Goal: Task Accomplishment & Management: Use online tool/utility

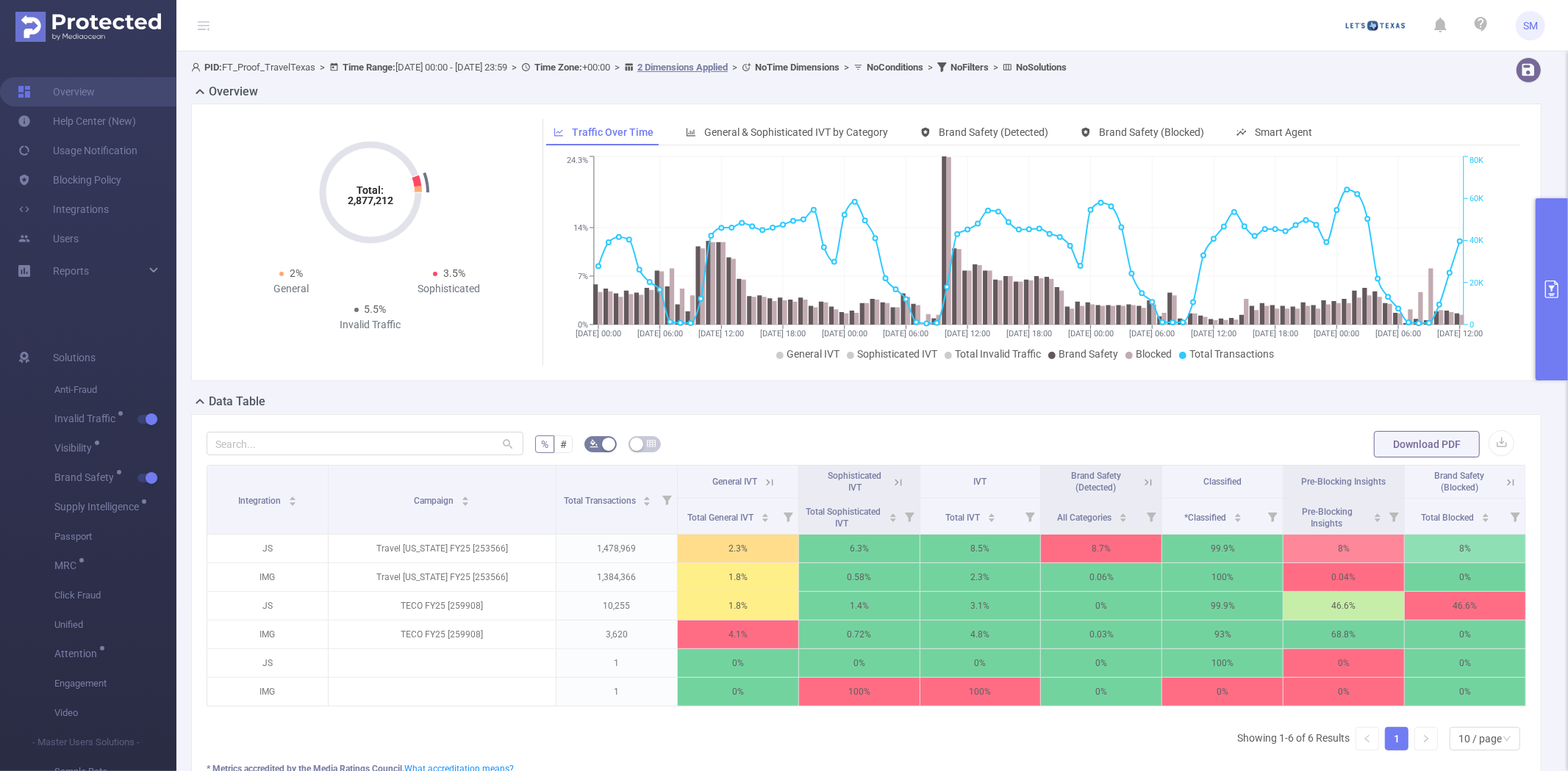
click at [1552, 243] on button "primary" at bounding box center [1551, 290] width 33 height 182
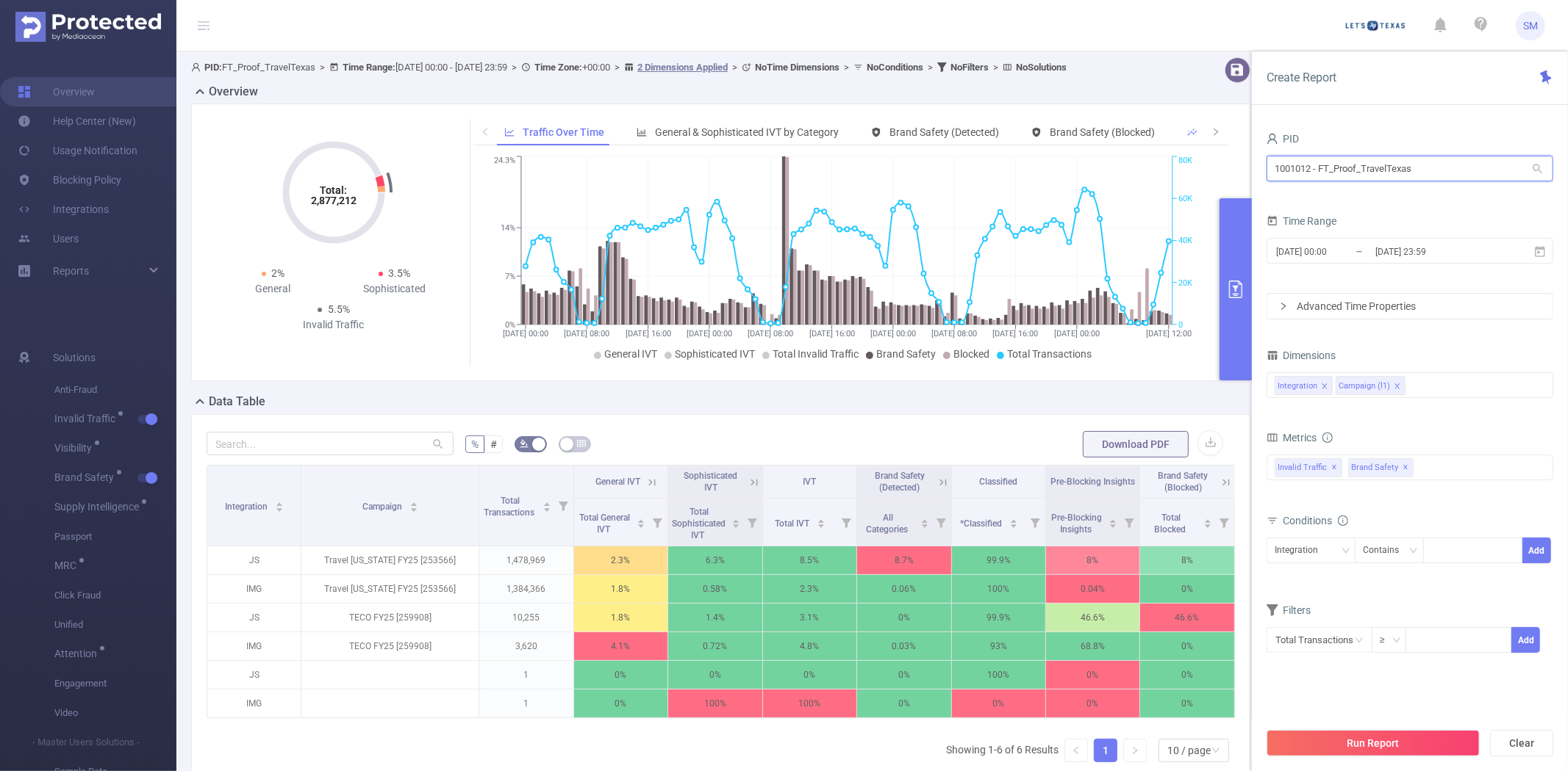
drag, startPoint x: 1461, startPoint y: 160, endPoint x: 1179, endPoint y: 153, distance: 282.1
click at [1179, 153] on section "PID: FT_Proof_TravelTexas > Time Range: [DATE] 00:00 - [DATE] 23:59 > Time Zone…" at bounding box center [872, 472] width 1391 height 841
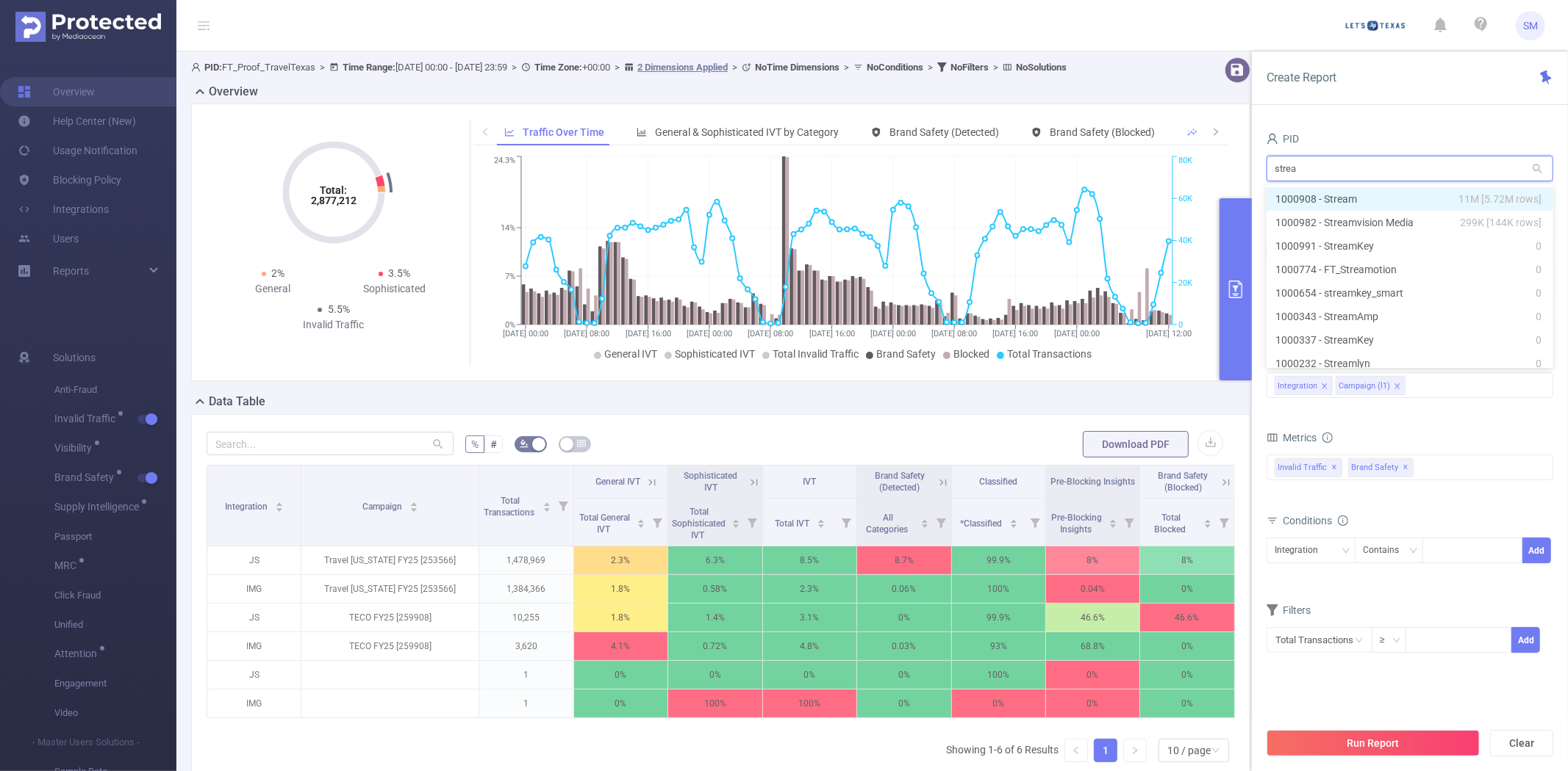
type input "stream"
click at [1309, 221] on li "1000982 - Streamvision Media 299K [144K rows]" at bounding box center [1409, 222] width 287 height 24
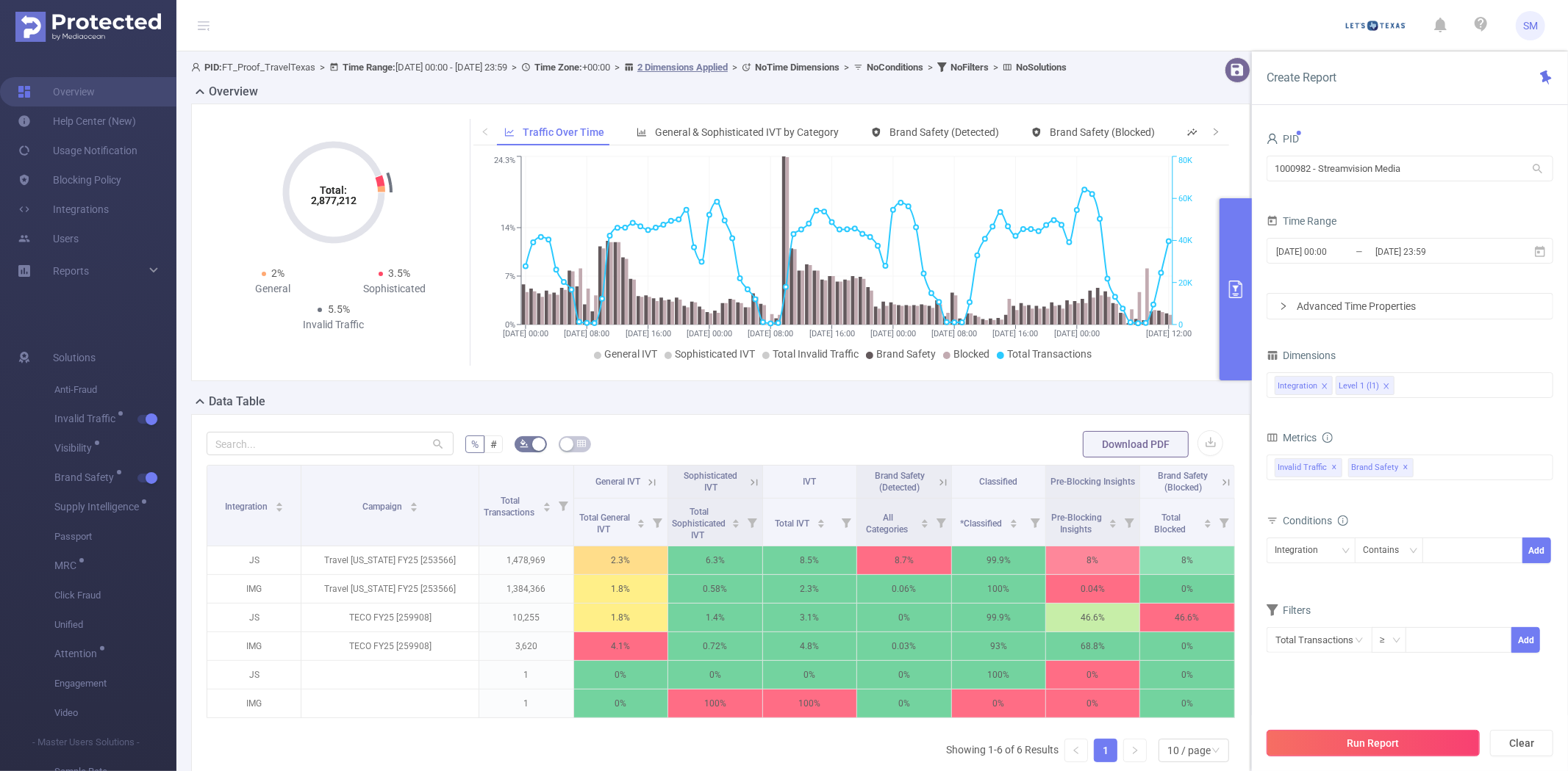
click at [1382, 755] on button "Run Report" at bounding box center [1372, 743] width 213 height 27
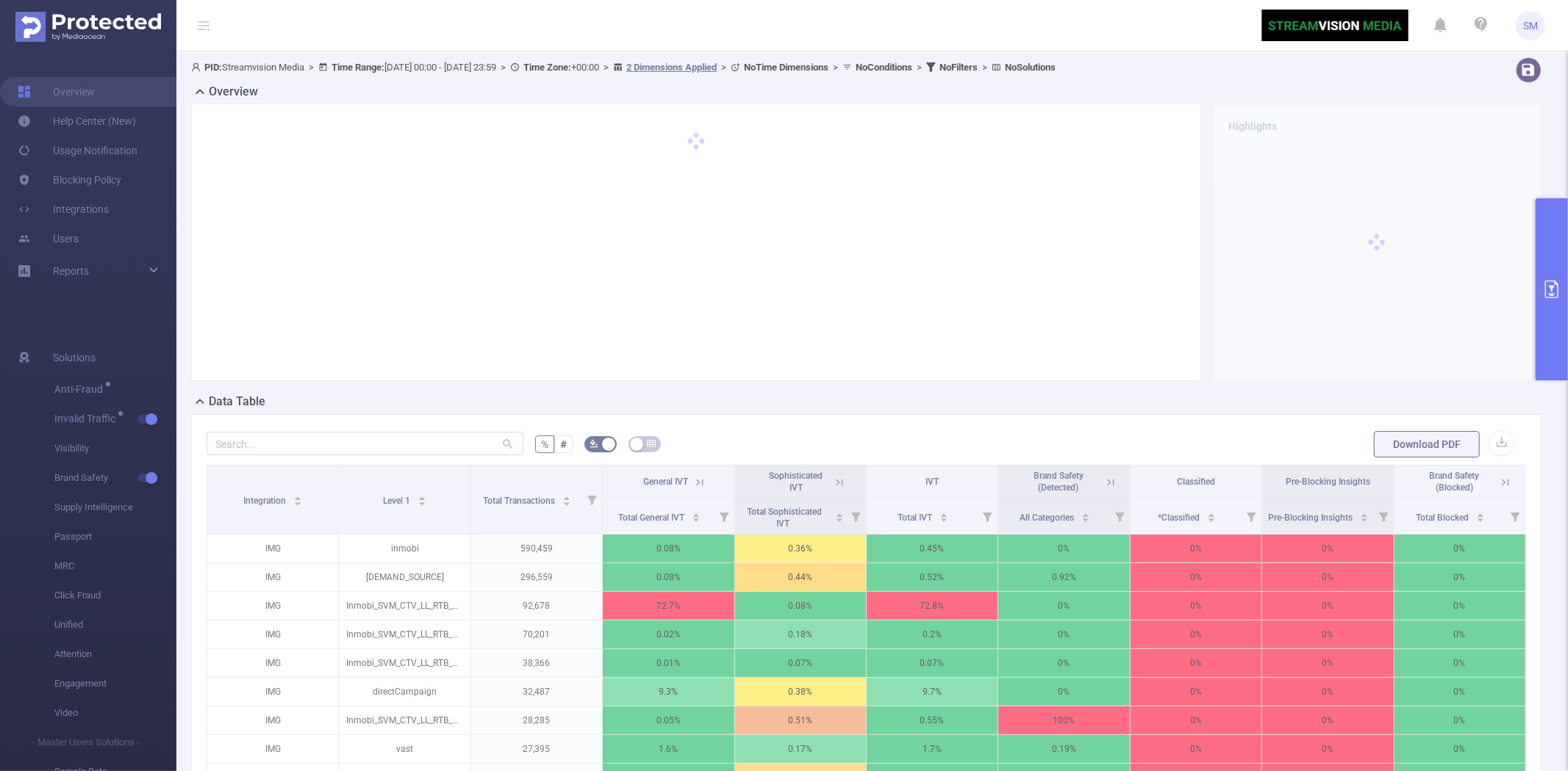
click at [1546, 223] on button "primary" at bounding box center [1551, 290] width 33 height 182
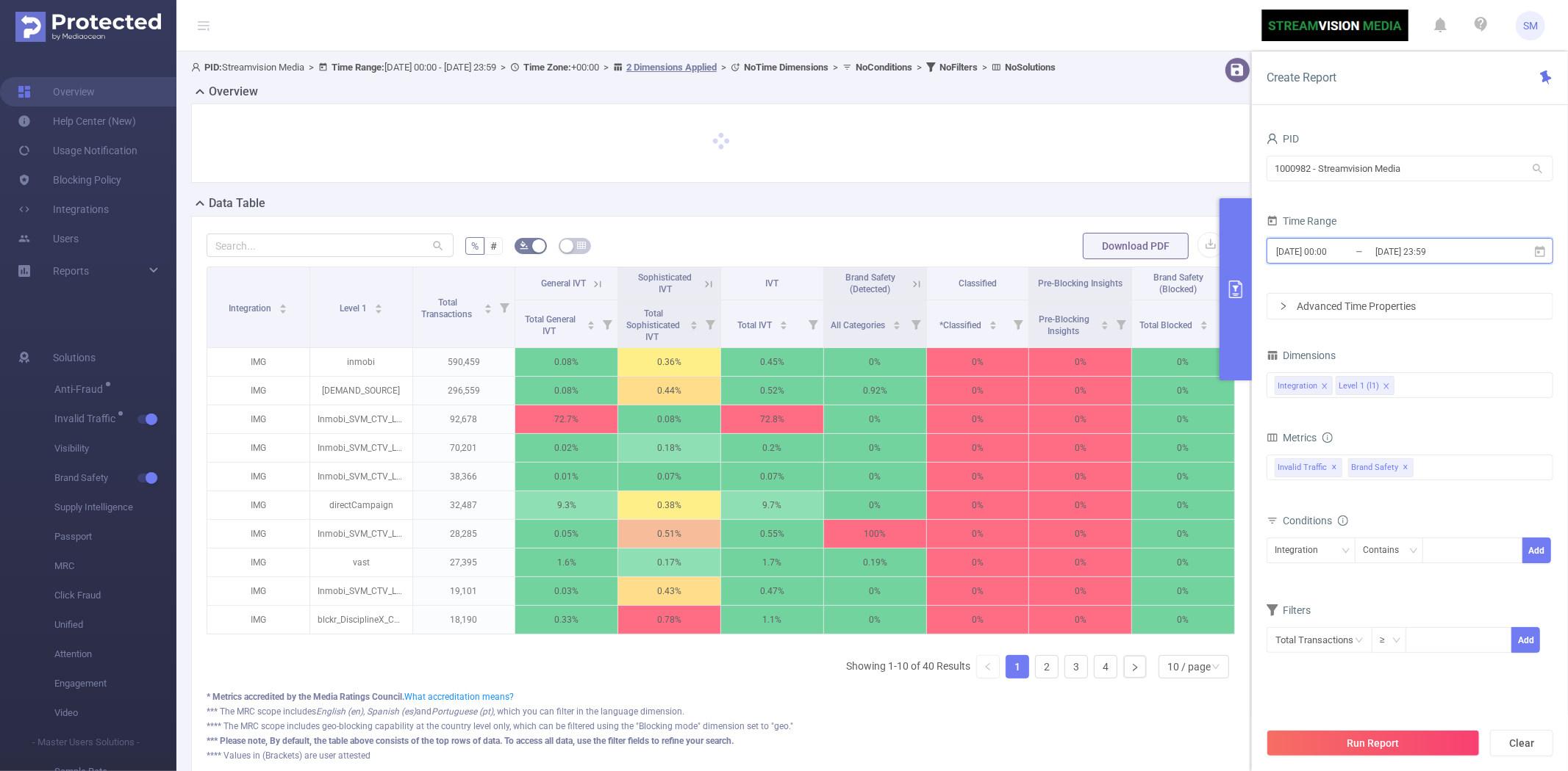
click at [1545, 248] on icon at bounding box center [1539, 252] width 13 height 13
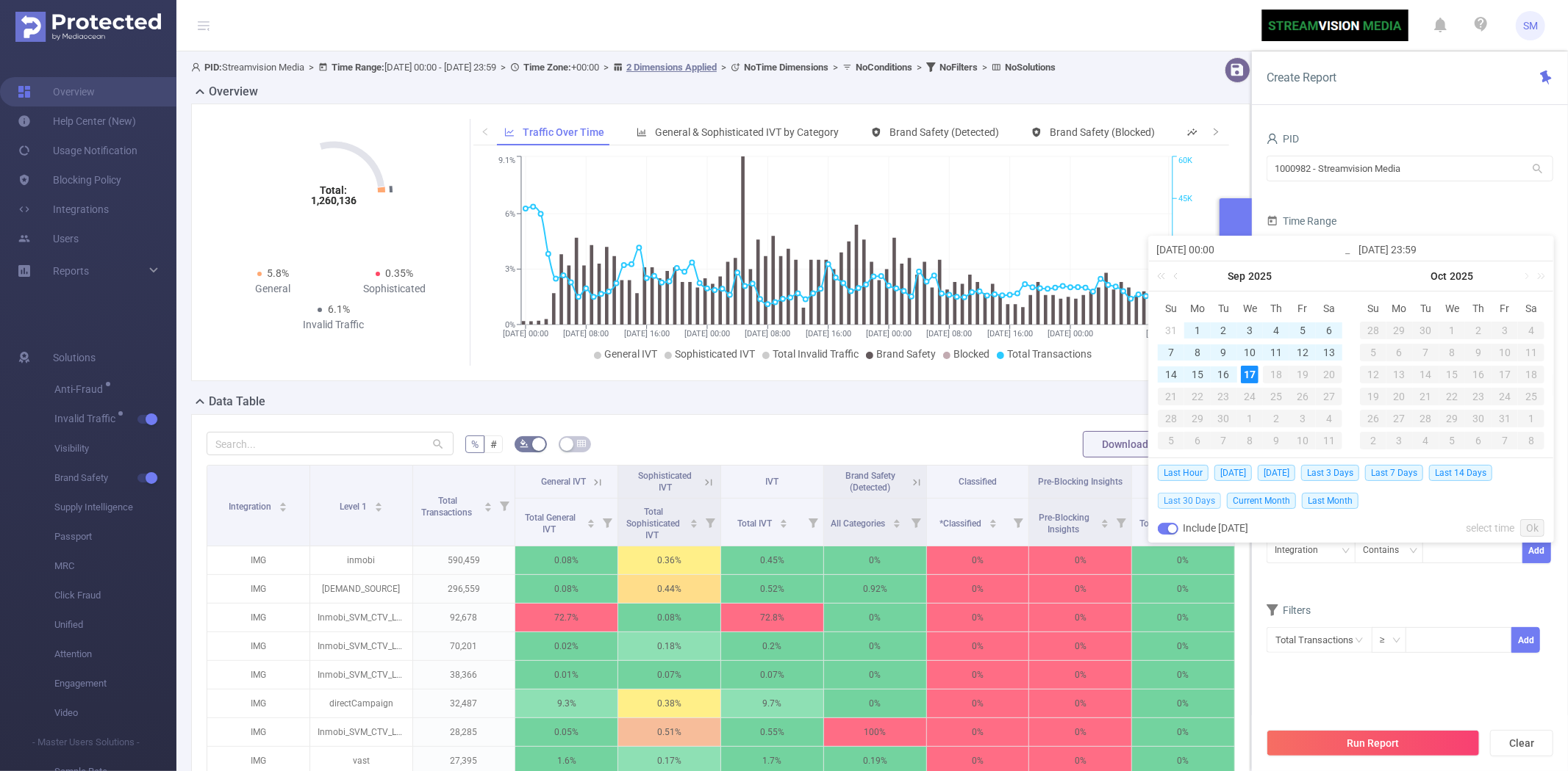
click at [1191, 500] on span "Last 30 Days" at bounding box center [1189, 500] width 63 height 16
type input "[DATE] 00:00"
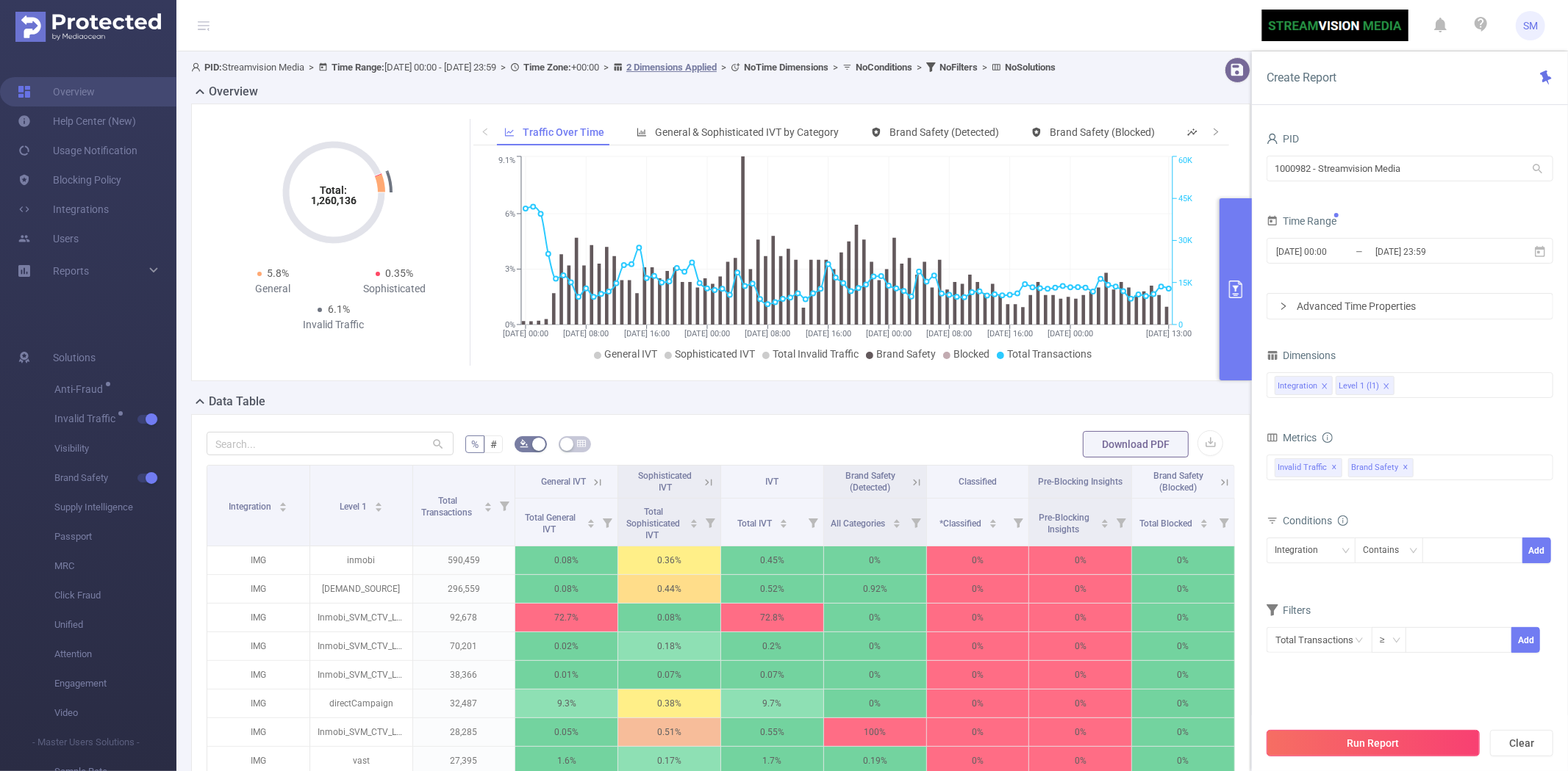
click at [1346, 732] on button "Run Report" at bounding box center [1372, 743] width 213 height 27
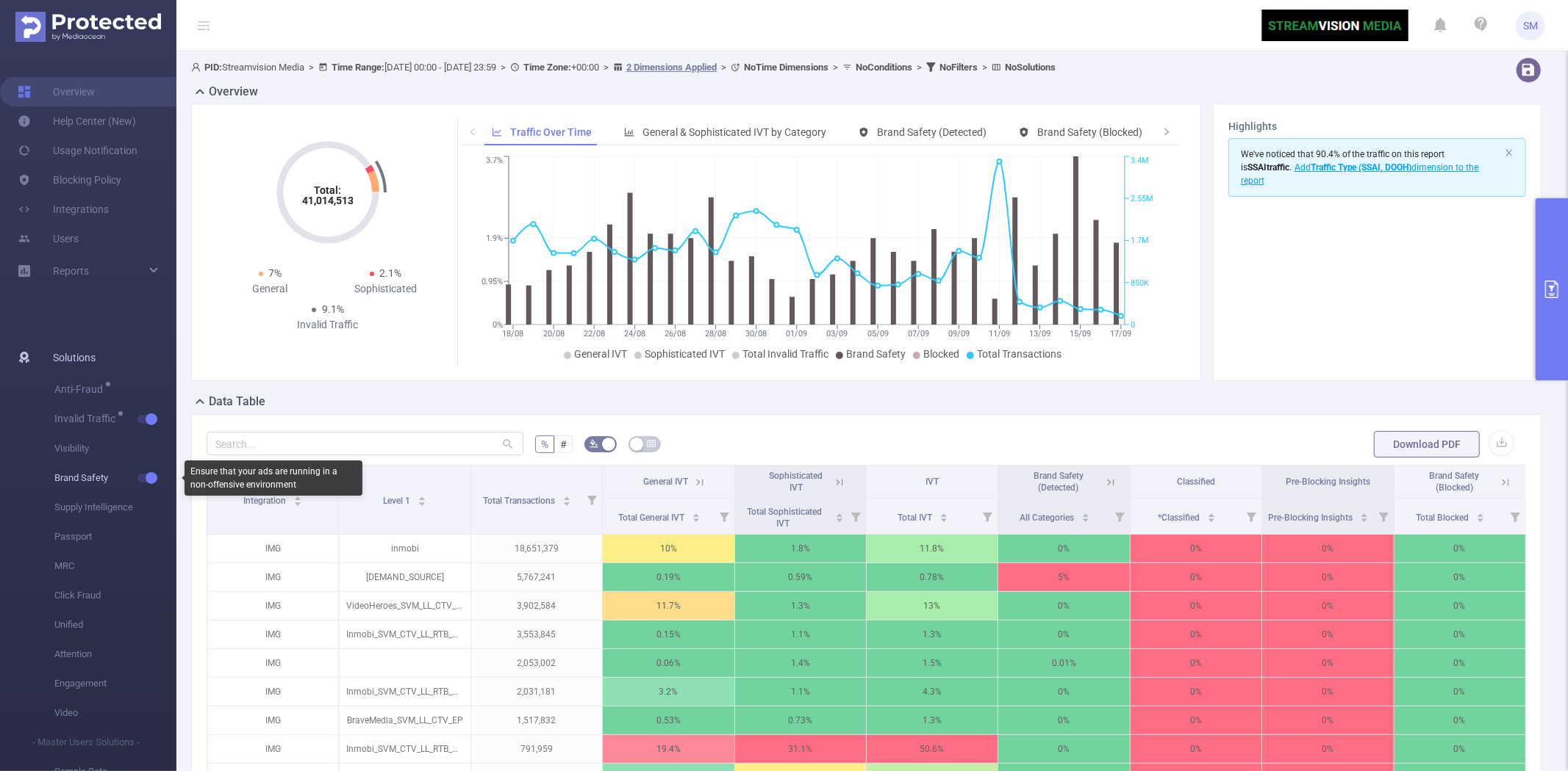
click at [149, 479] on button "button" at bounding box center [147, 478] width 20 height 9
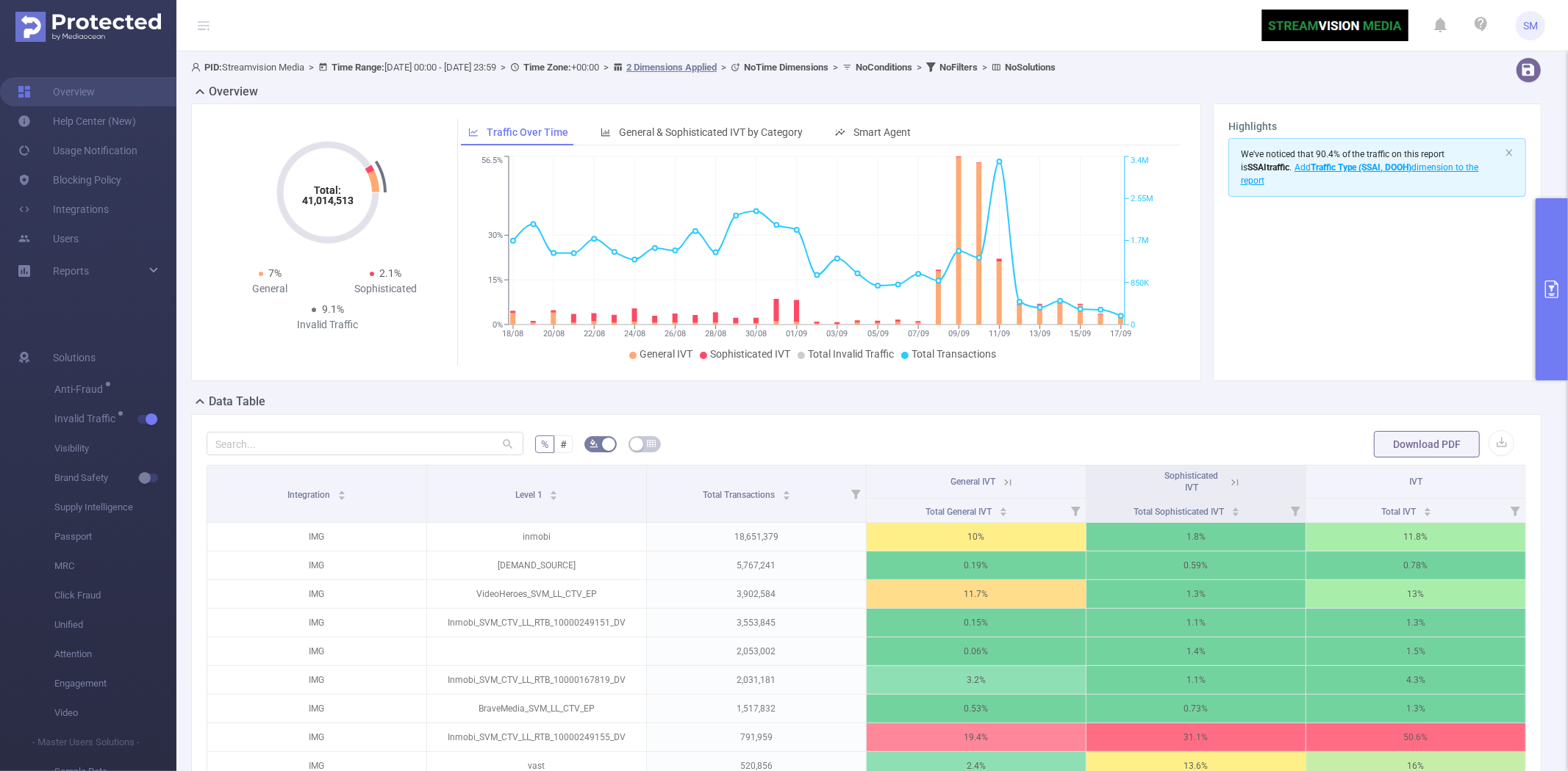
click at [1539, 259] on button "primary" at bounding box center [1551, 290] width 33 height 182
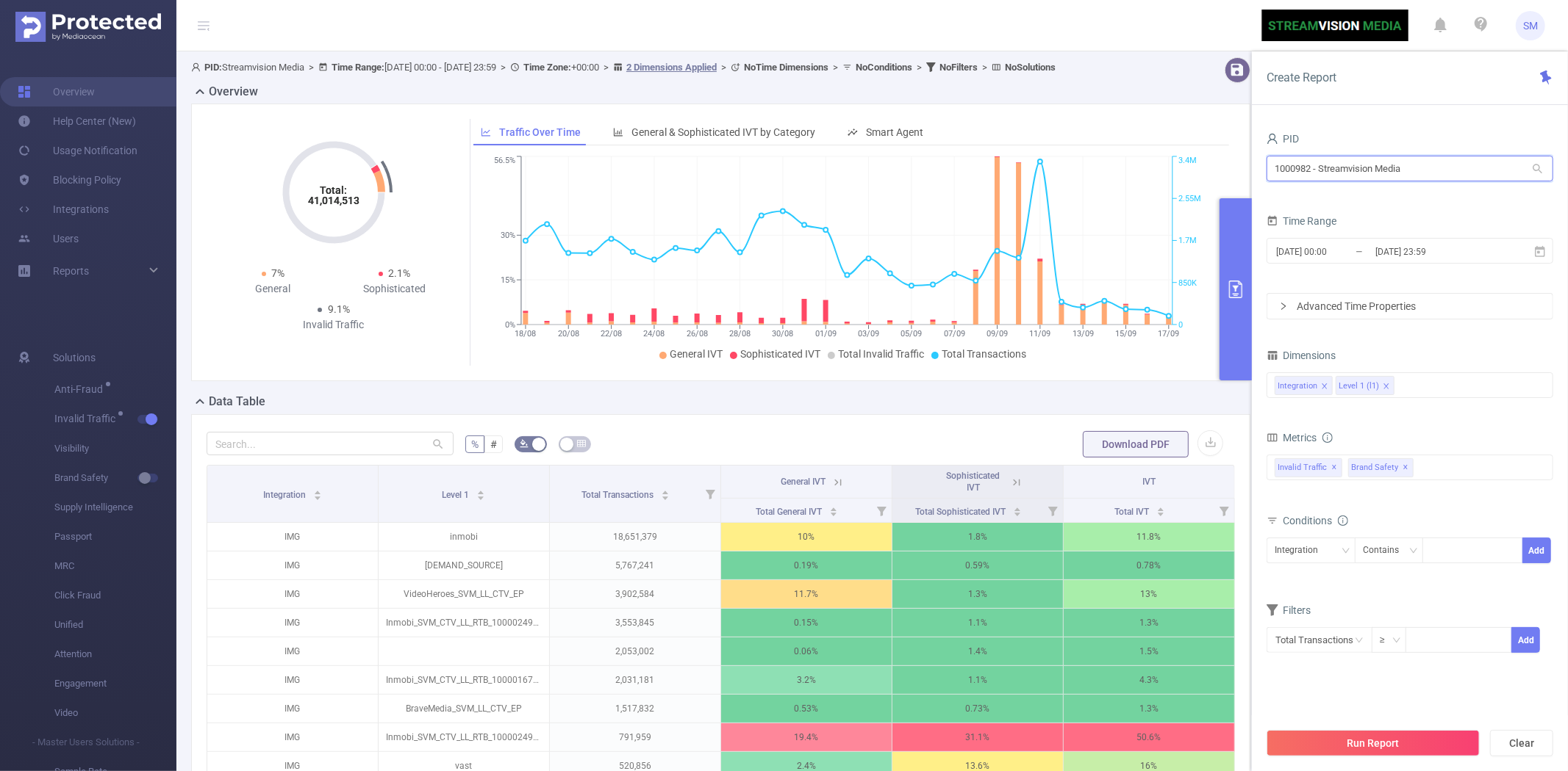
drag, startPoint x: 1431, startPoint y: 164, endPoint x: 1227, endPoint y: 163, distance: 204.0
click at [1228, 158] on section "PID: Streamvision Media > Time Range: [DATE] 00:00 - [DATE] 23:59 > Time Zone: …" at bounding box center [872, 495] width 1391 height 888
type input "revcont"
click at [1361, 199] on li "1000177 - RevContent 5.37M [751K rows]" at bounding box center [1409, 199] width 287 height 24
click at [1545, 252] on icon at bounding box center [1539, 252] width 13 height 13
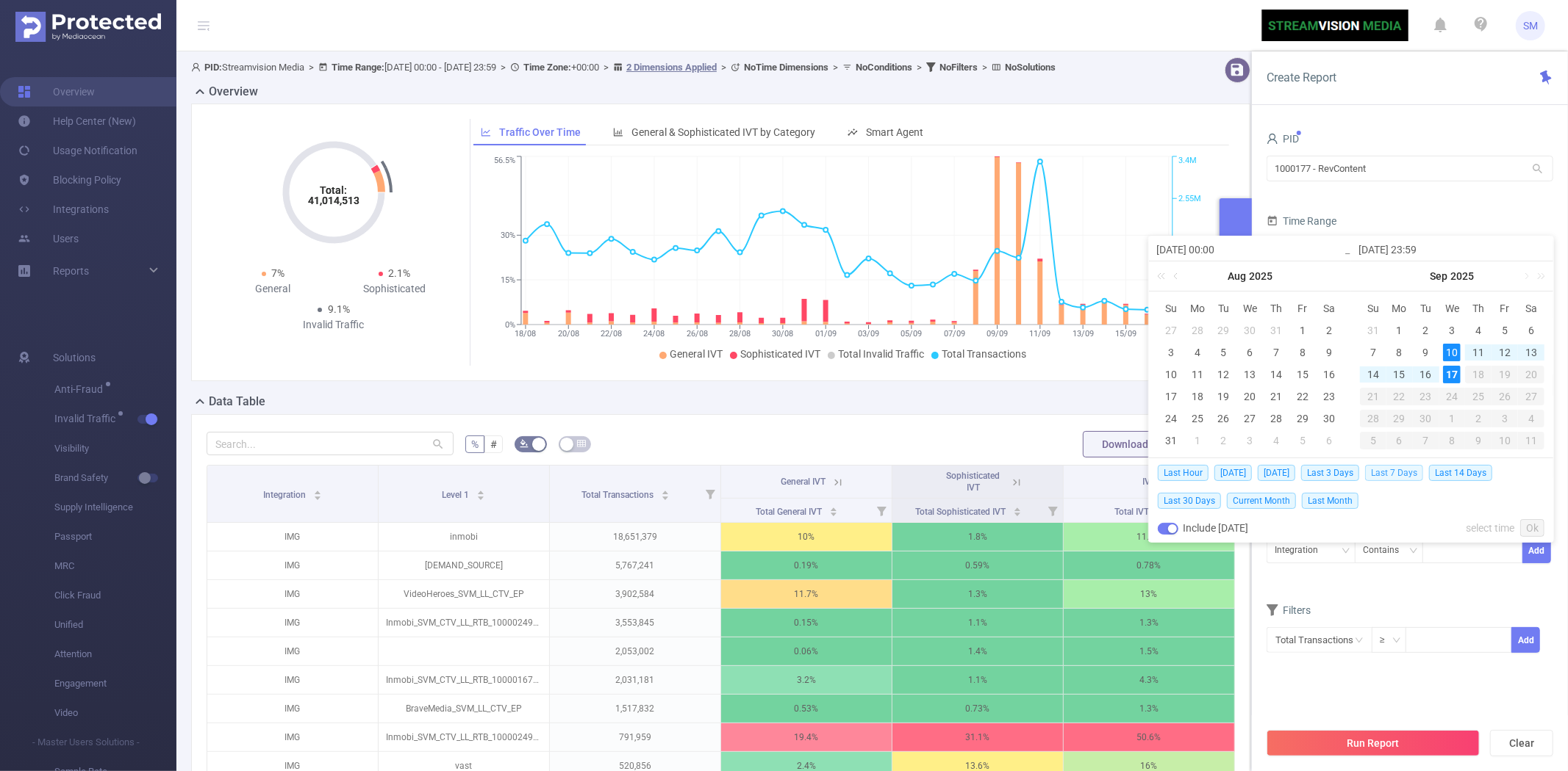
click at [1391, 469] on span "Last 7 Days" at bounding box center [1394, 472] width 58 height 16
type input "[DATE] 00:00"
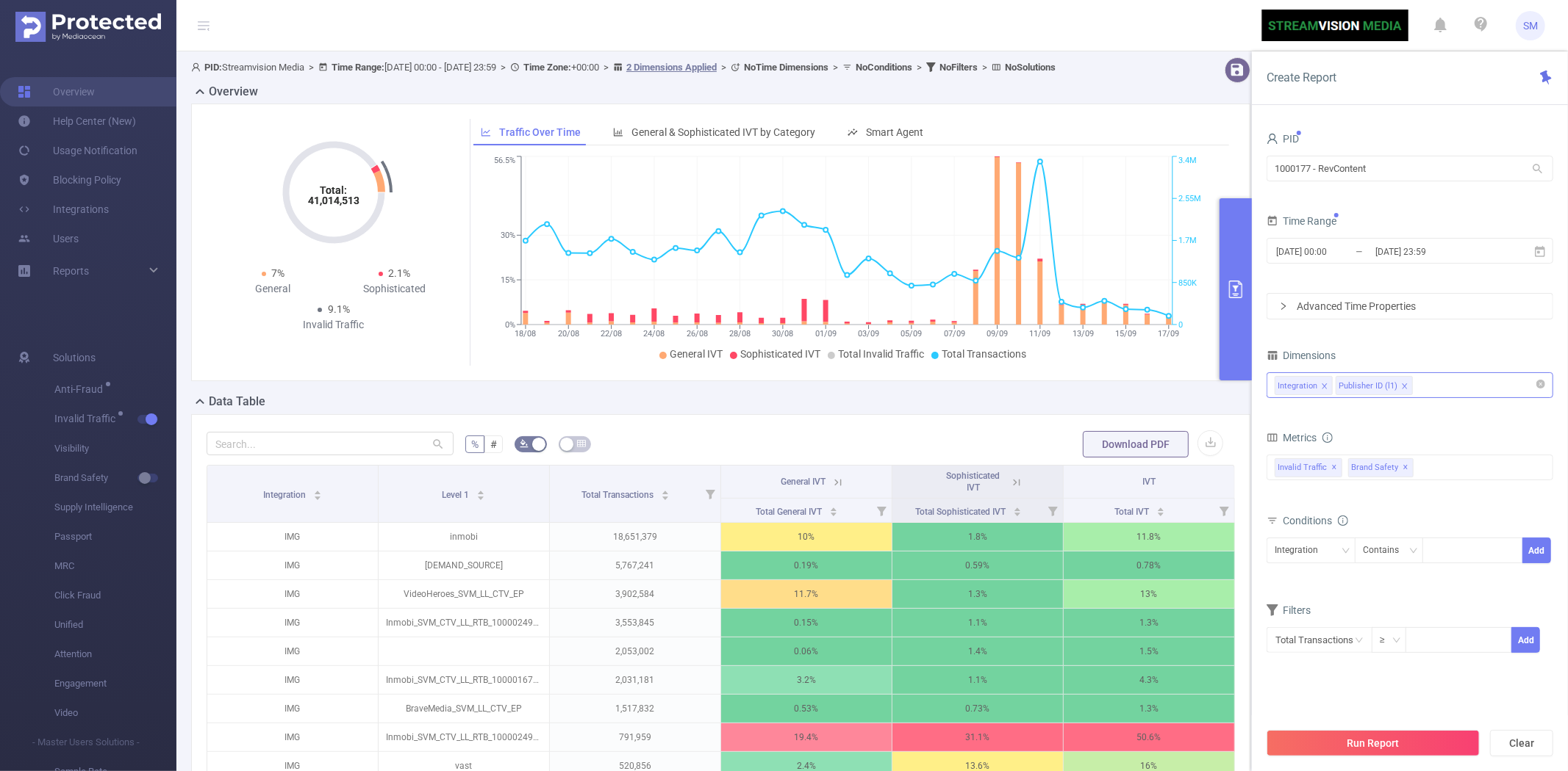
click at [1442, 390] on div "Integration Publisher ID (l1)" at bounding box center [1409, 385] width 271 height 24
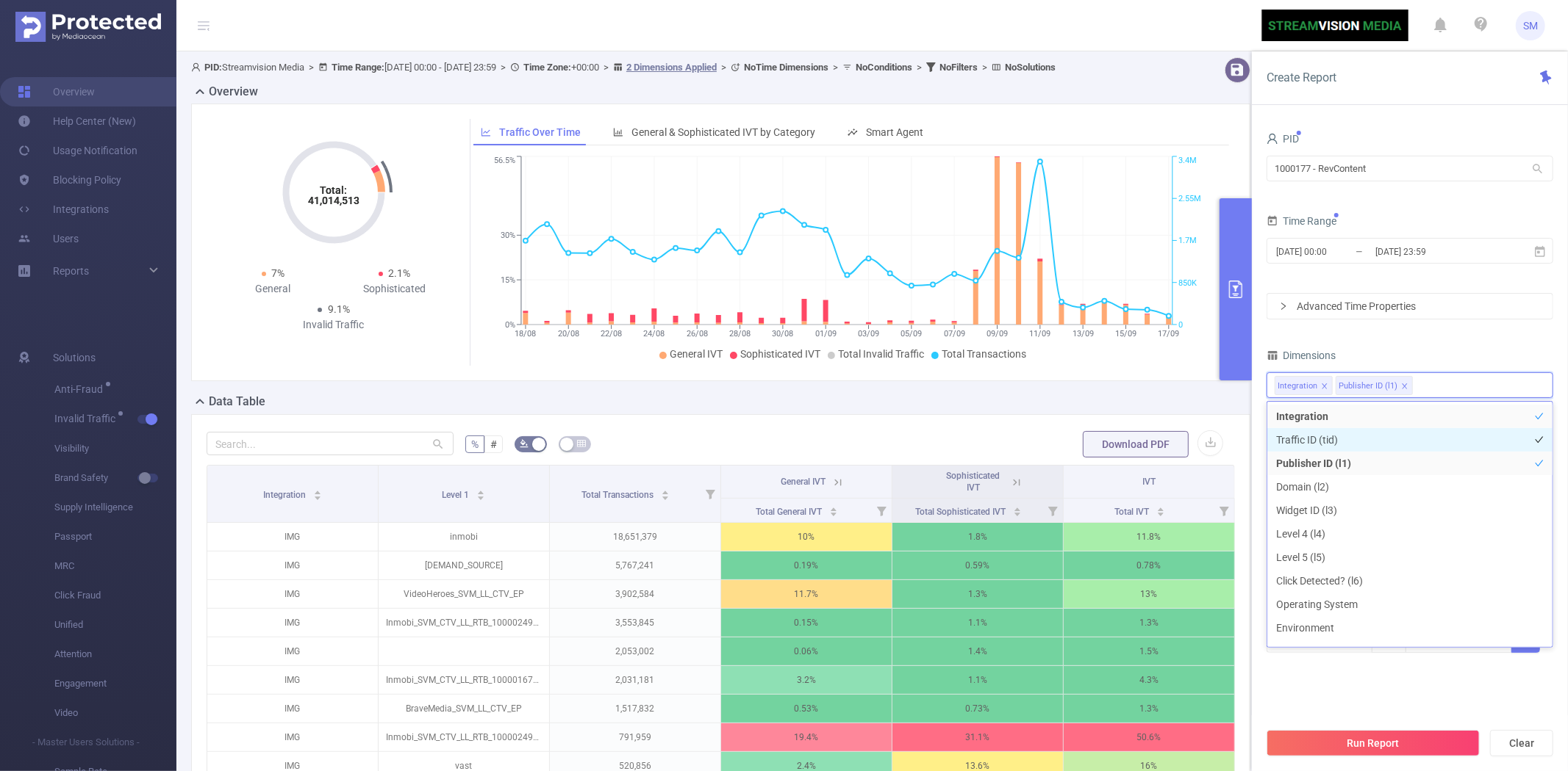
click at [1390, 443] on li "Traffic ID (tid)" at bounding box center [1409, 440] width 285 height 24
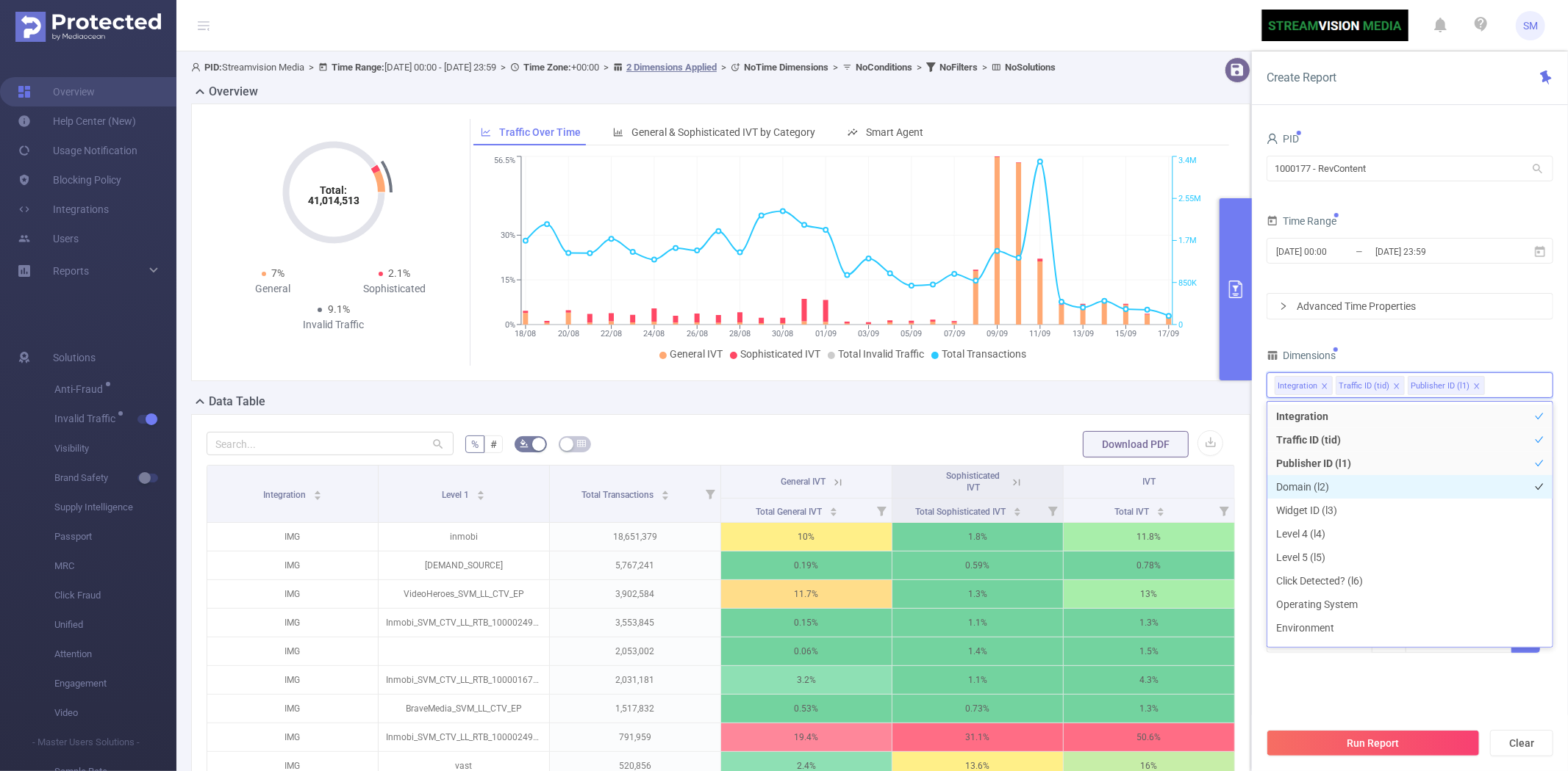
click at [1369, 492] on li "Domain (l2)" at bounding box center [1409, 487] width 285 height 24
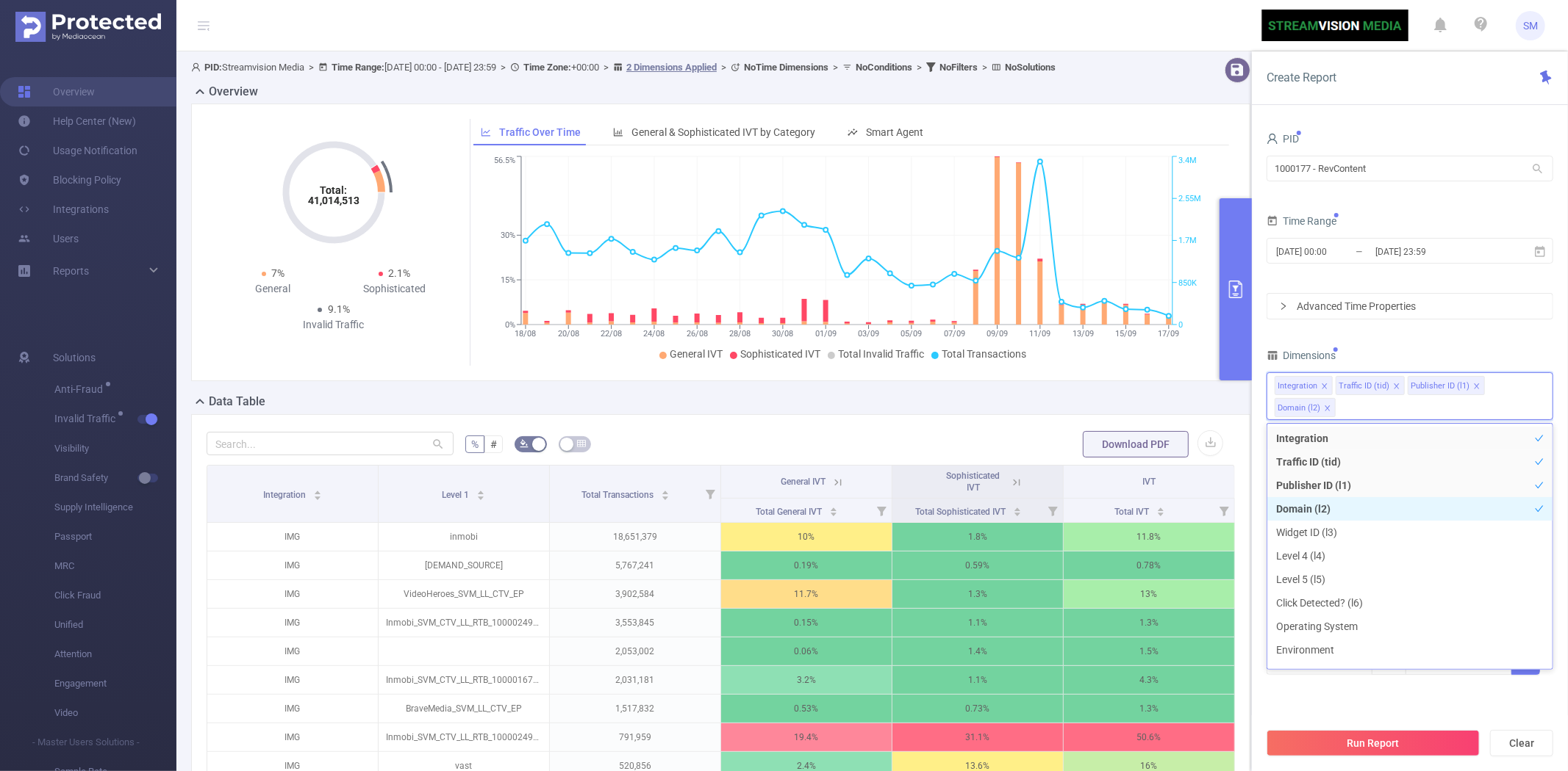
click at [1368, 506] on li "Domain (l2)" at bounding box center [1409, 509] width 285 height 24
click at [1362, 544] on li "Level 4 (l4)" at bounding box center [1409, 556] width 285 height 24
click at [1359, 504] on li "Domain (l2)" at bounding box center [1409, 509] width 285 height 24
click at [1355, 526] on li "Widget ID (l3)" at bounding box center [1409, 532] width 285 height 24
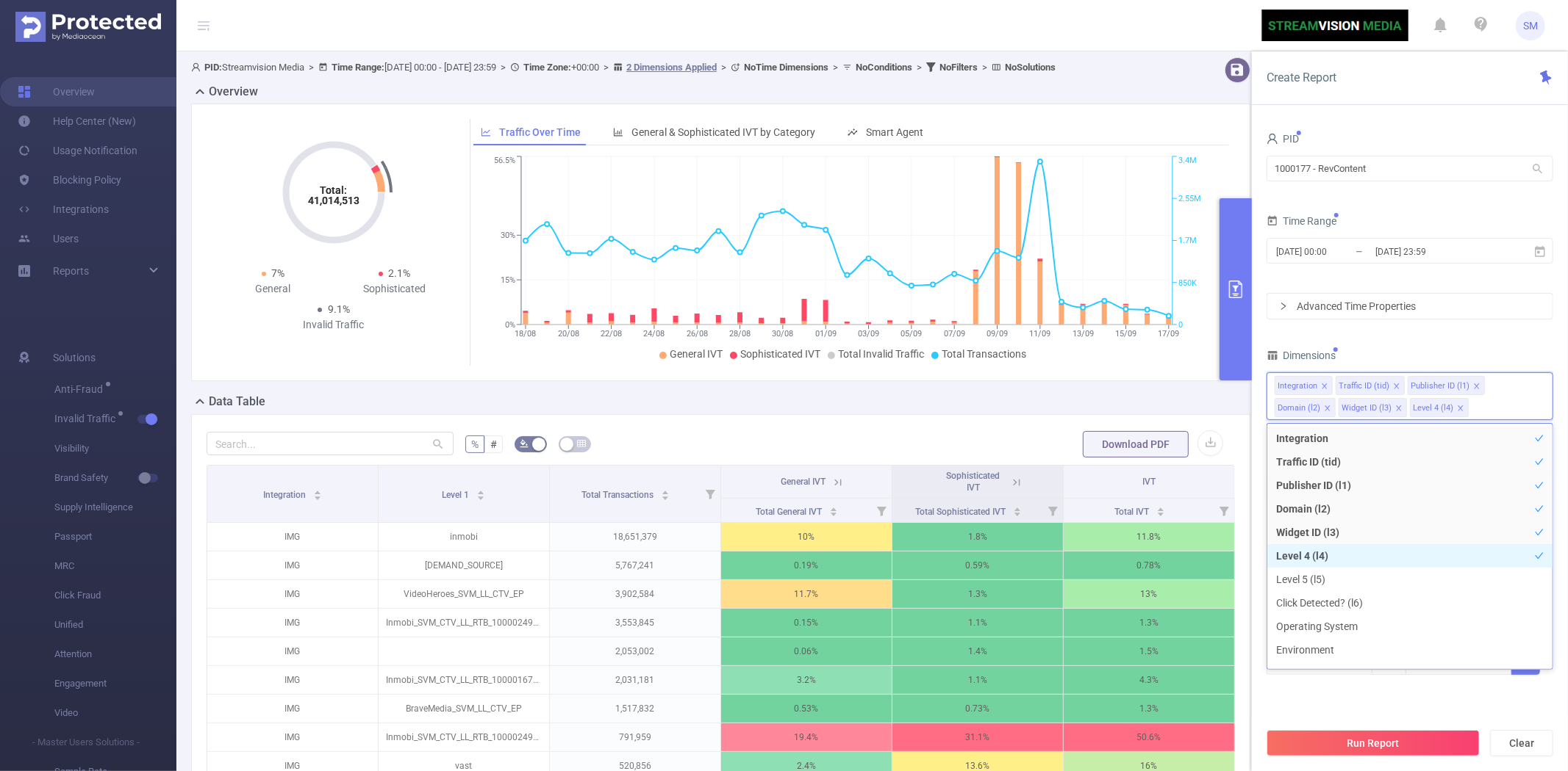
click at [1353, 556] on li "Level 4 (l4)" at bounding box center [1409, 556] width 285 height 24
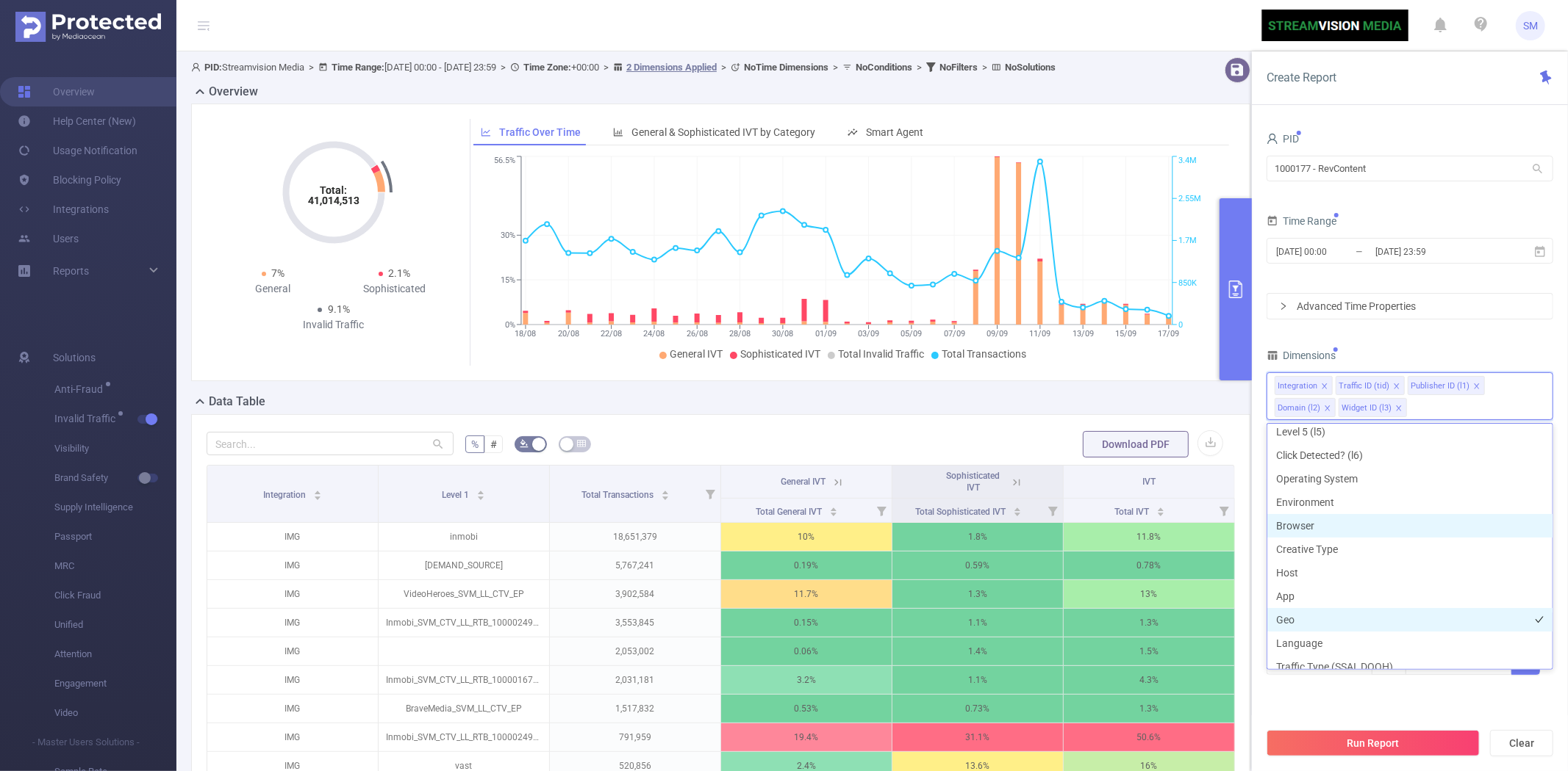
scroll to position [163, 0]
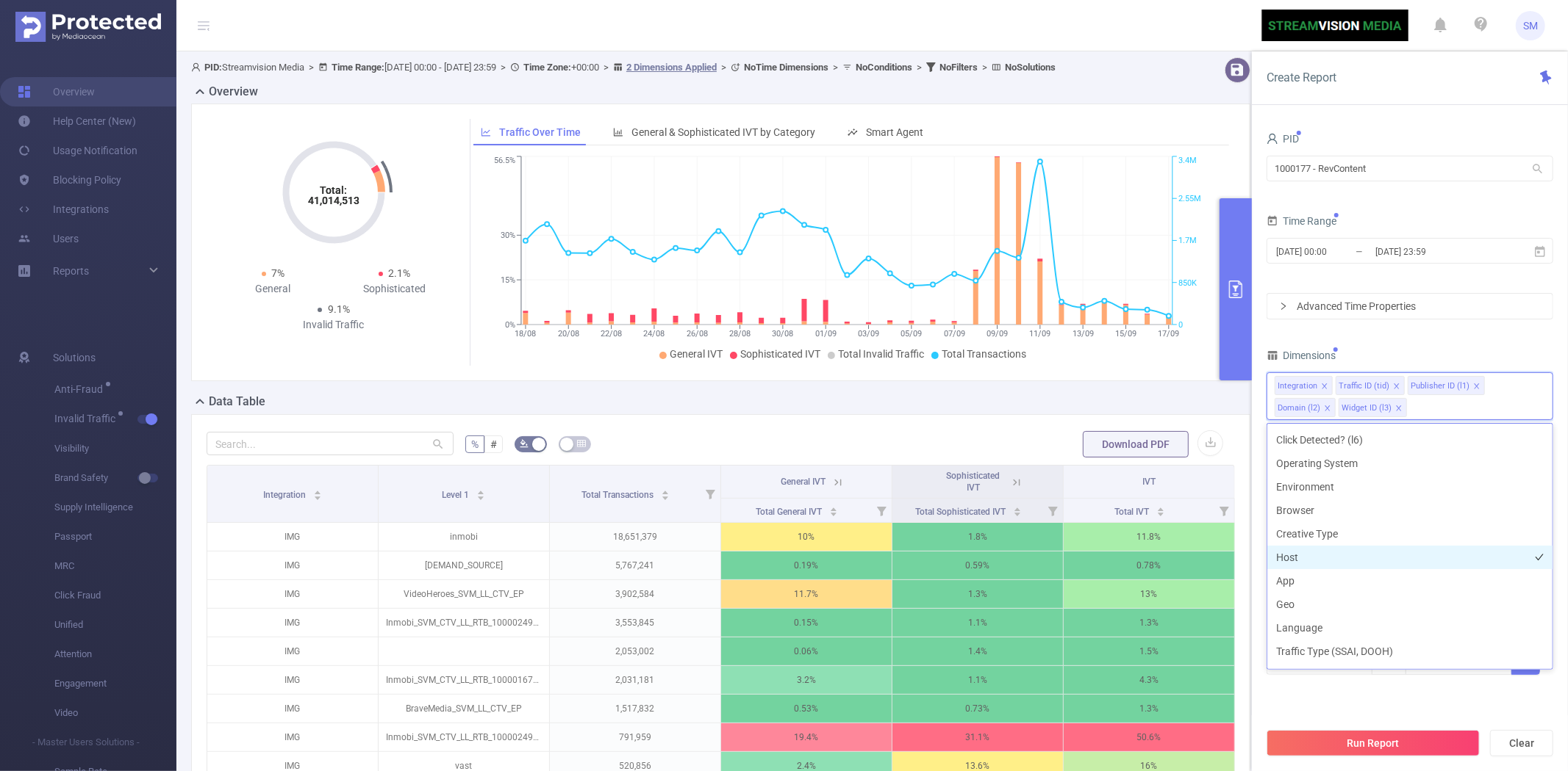
click at [1346, 553] on li "Host" at bounding box center [1409, 557] width 285 height 24
click at [1332, 578] on li "App" at bounding box center [1409, 581] width 285 height 24
click at [1397, 714] on section "PID 1000177 - RevContent 1000177 - RevContent Time Range [DATE] 00:00 _ [DATE] …" at bounding box center [1409, 425] width 287 height 591
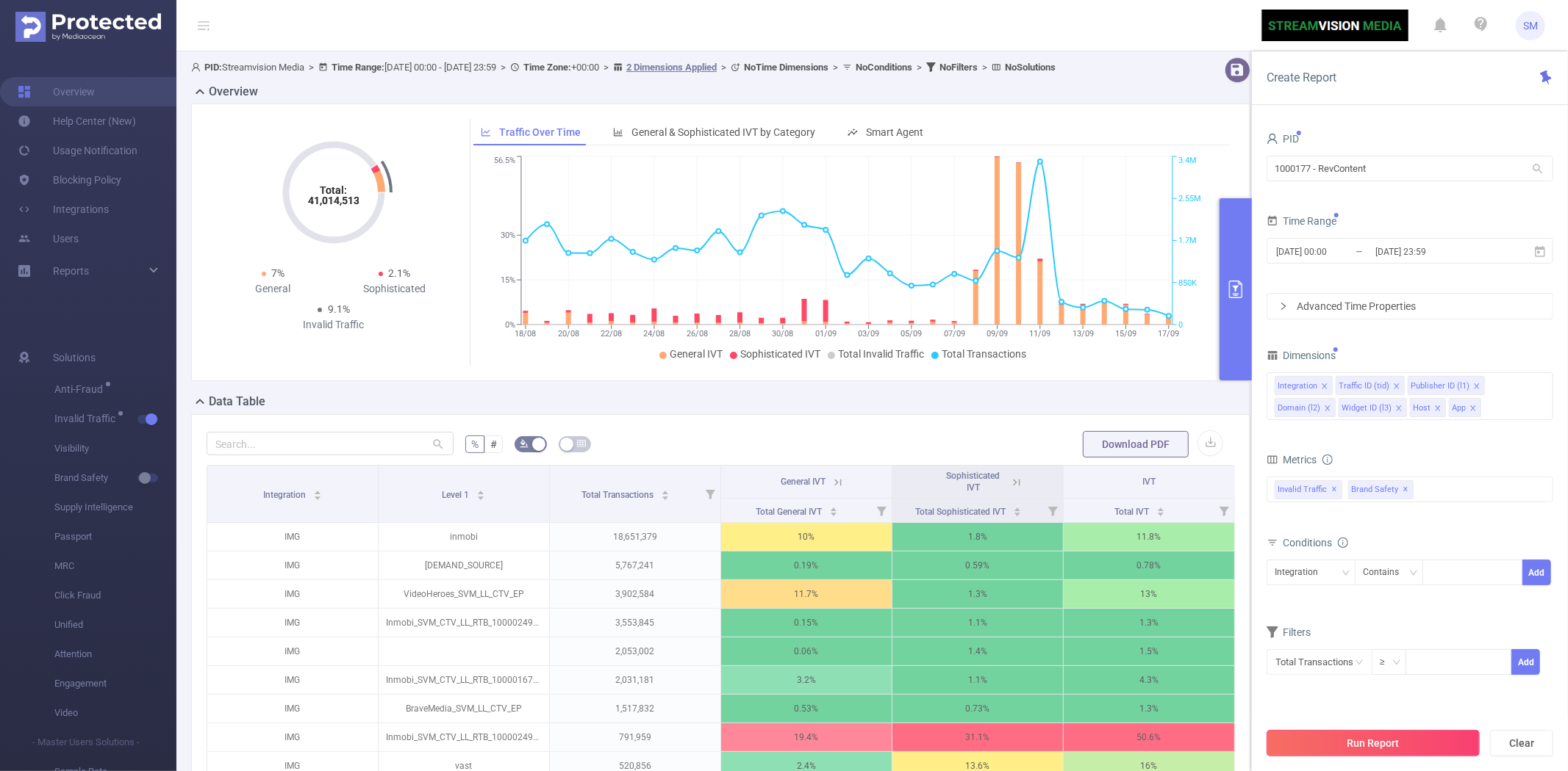
click at [1387, 743] on button "Run Report" at bounding box center [1372, 743] width 213 height 27
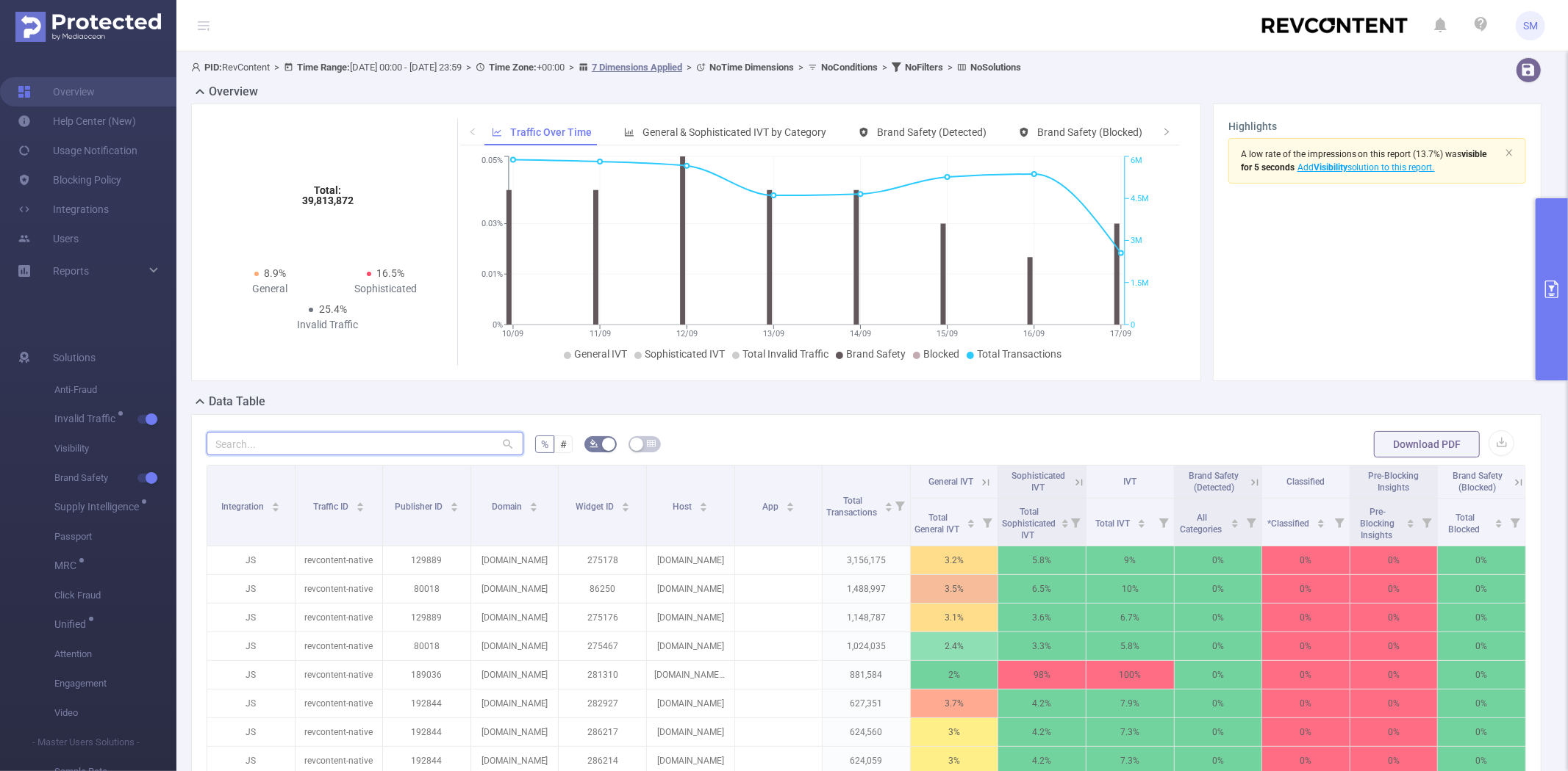
click at [321, 439] on input "text" at bounding box center [365, 443] width 317 height 24
paste input "180918"
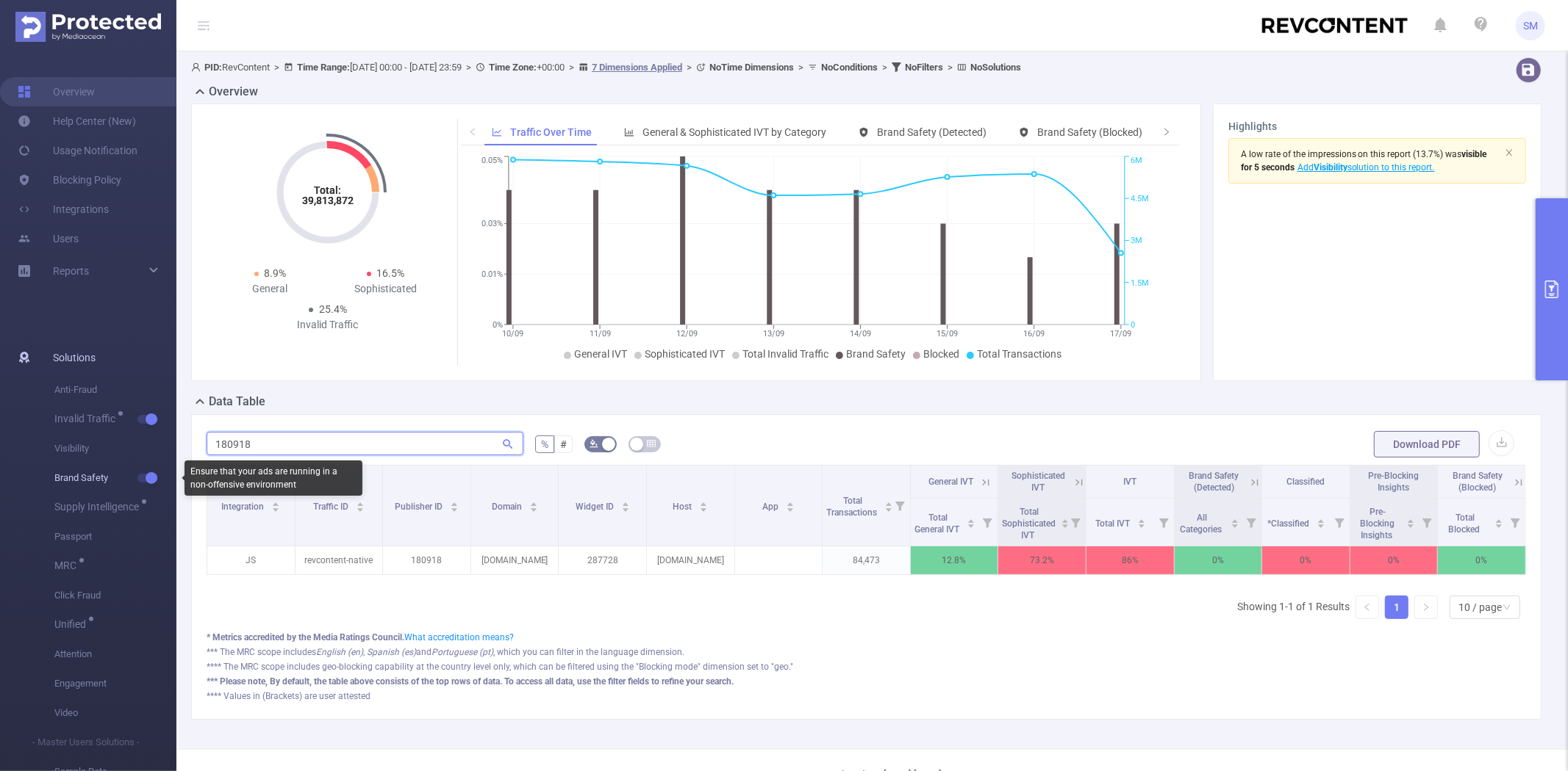
type input "180918"
click at [149, 479] on button "button" at bounding box center [147, 478] width 20 height 9
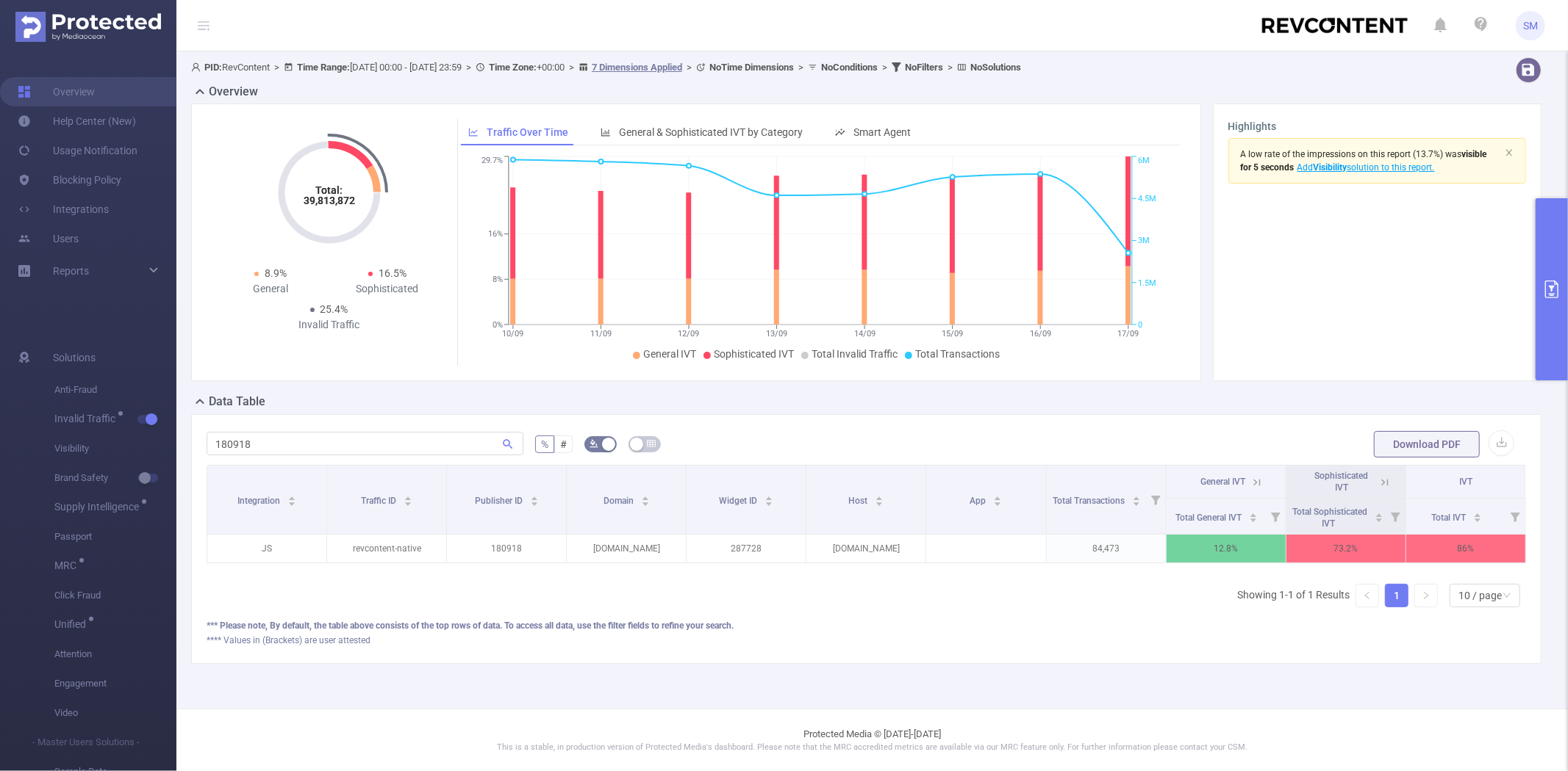
click at [1385, 481] on icon at bounding box center [1384, 482] width 13 height 13
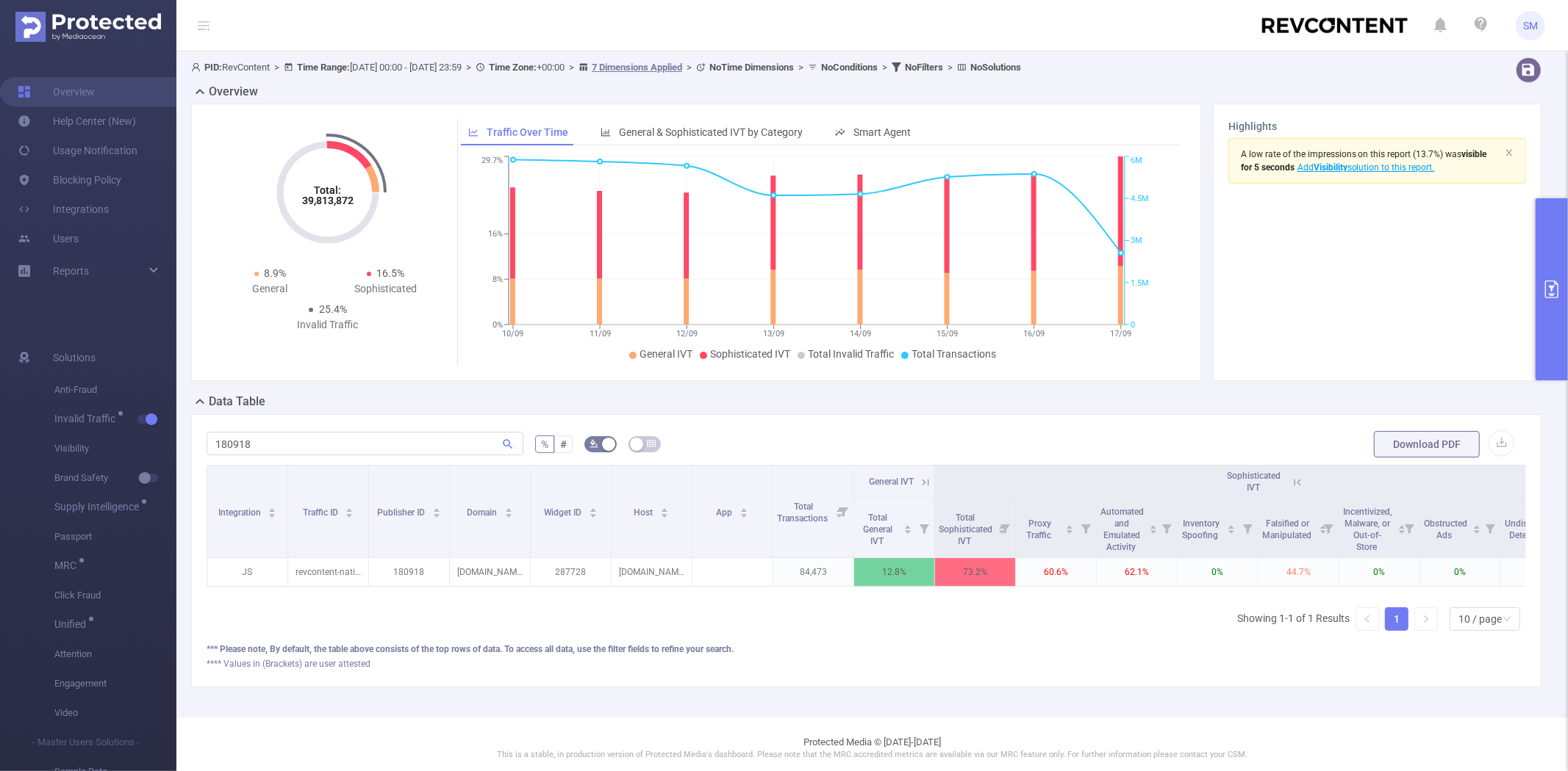
scroll to position [0, 63]
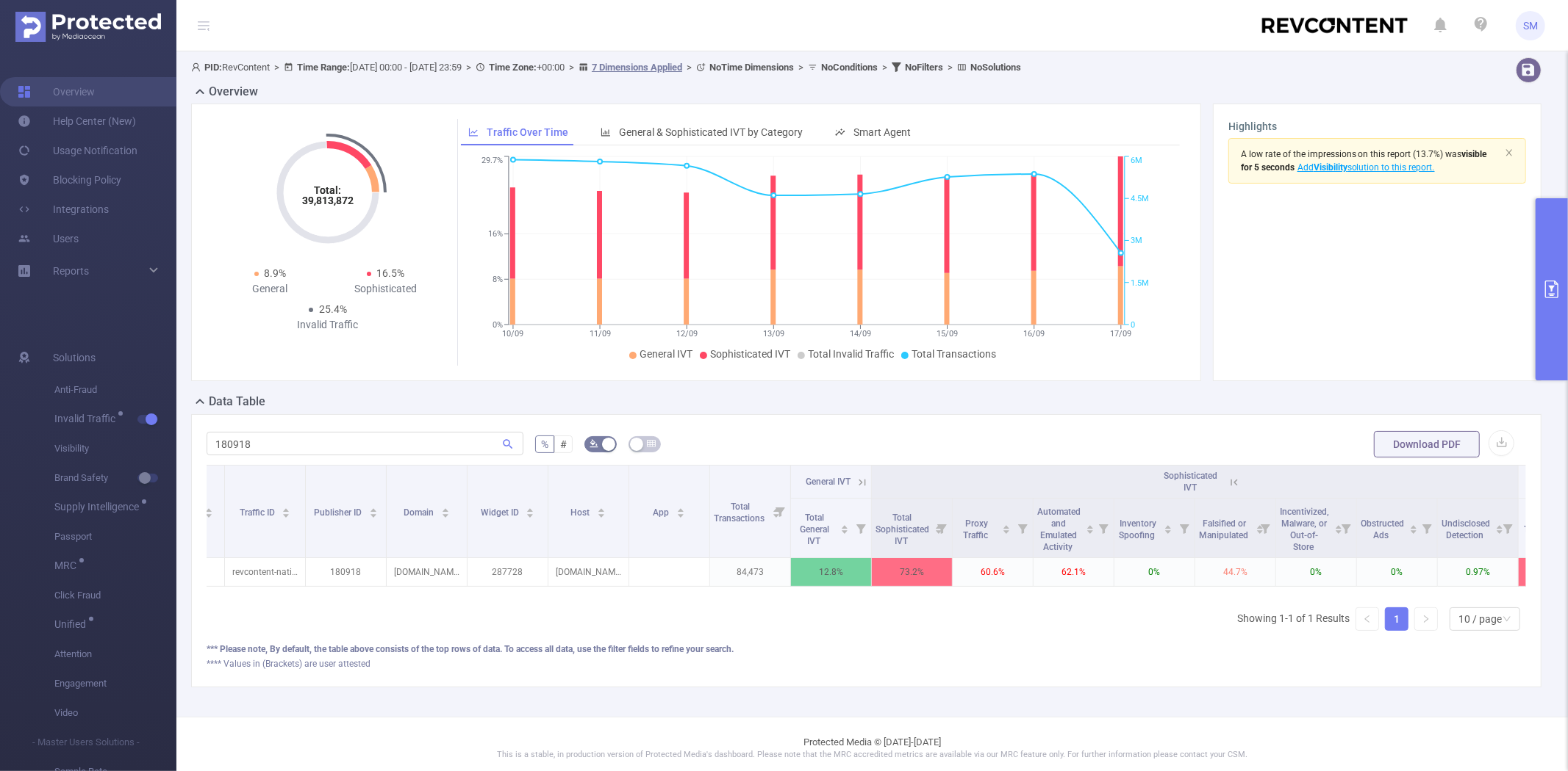
click at [862, 482] on icon at bounding box center [863, 482] width 7 height 7
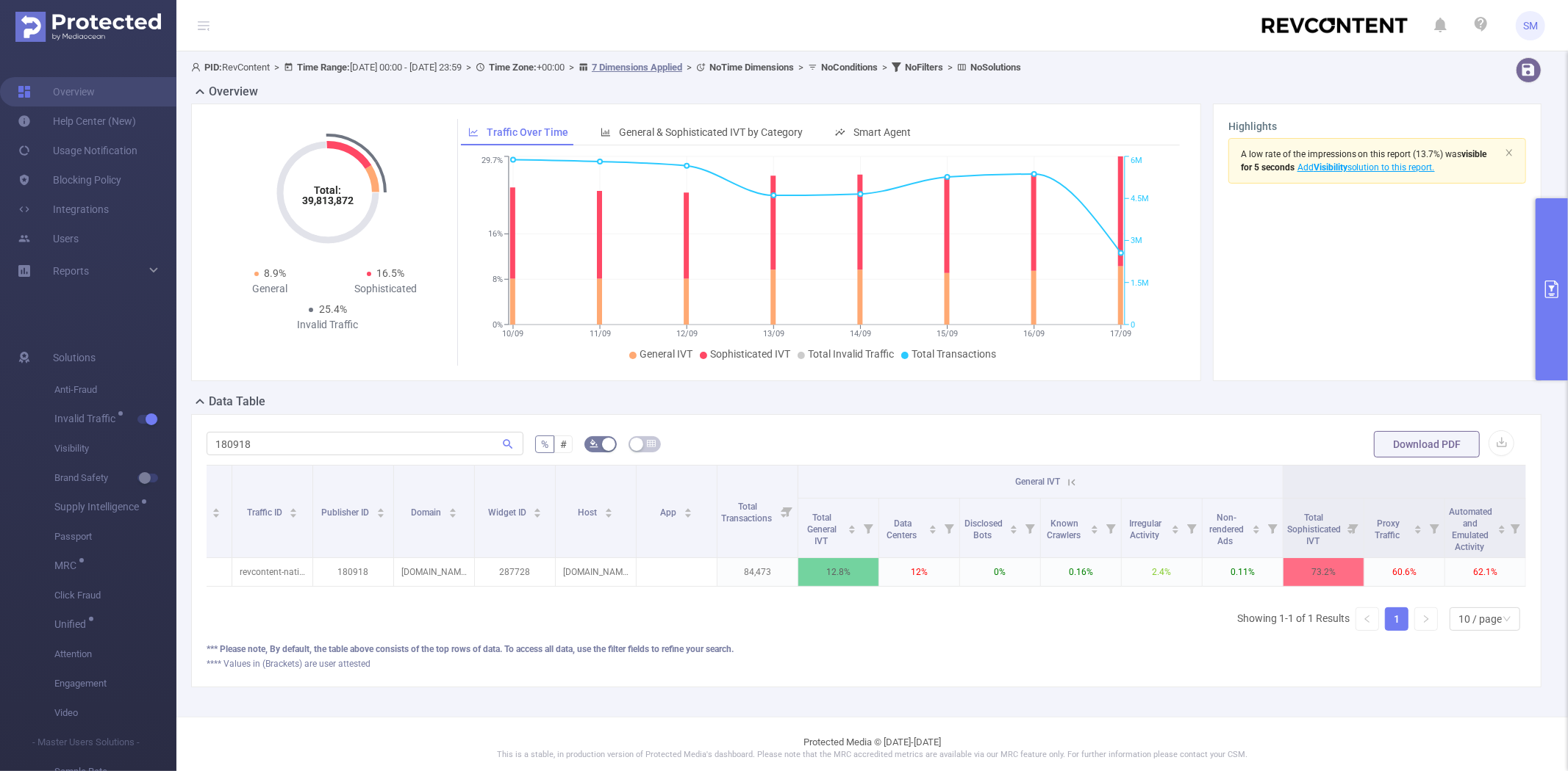
scroll to position [0, 0]
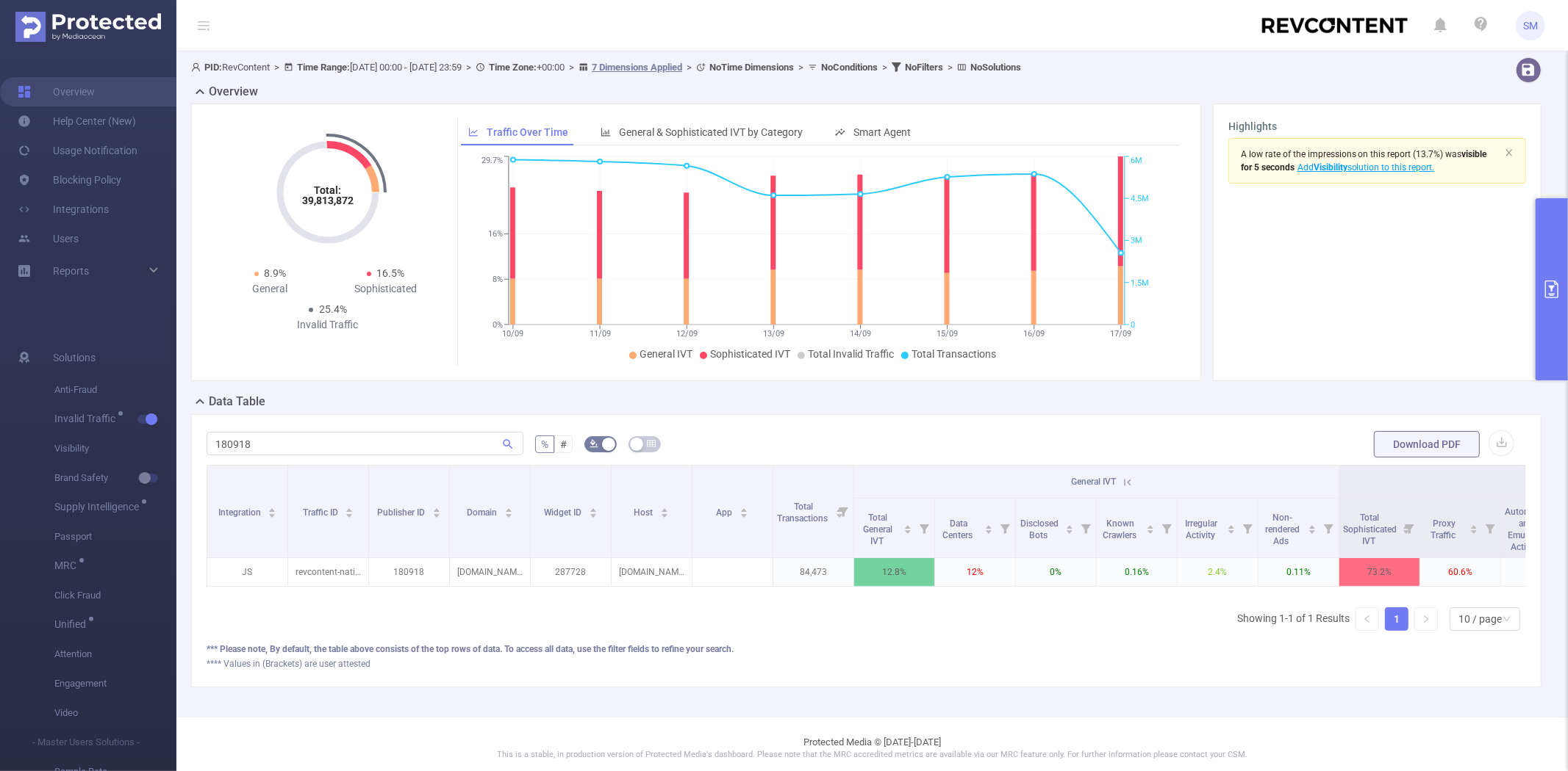
click at [1551, 276] on button "primary" at bounding box center [1551, 290] width 33 height 182
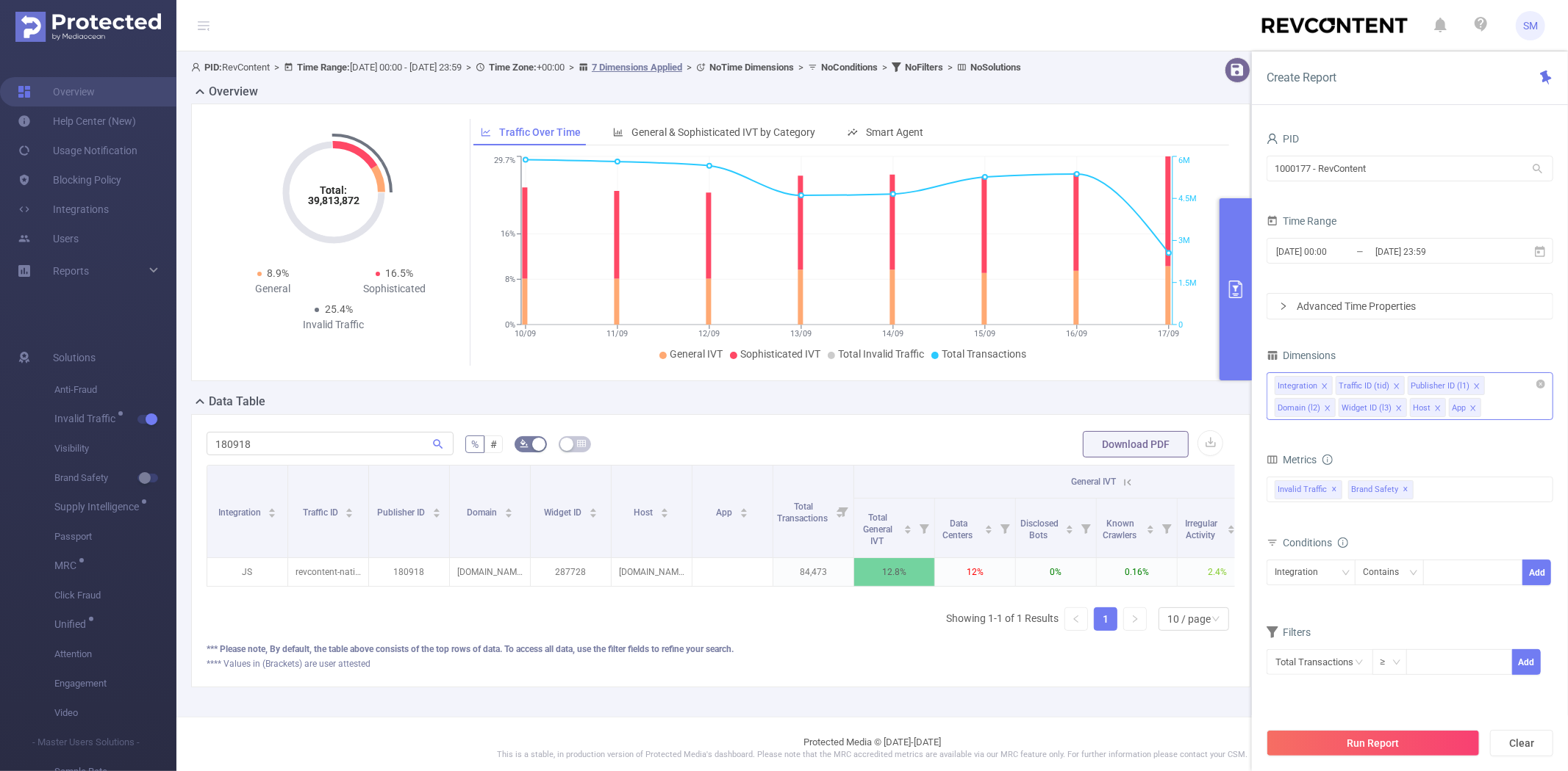
click at [1497, 409] on div "Integration Traffic ID (tid) Publisher ID (l1) Domain (l2) Widget ID (l3) Host …" at bounding box center [1409, 396] width 287 height 48
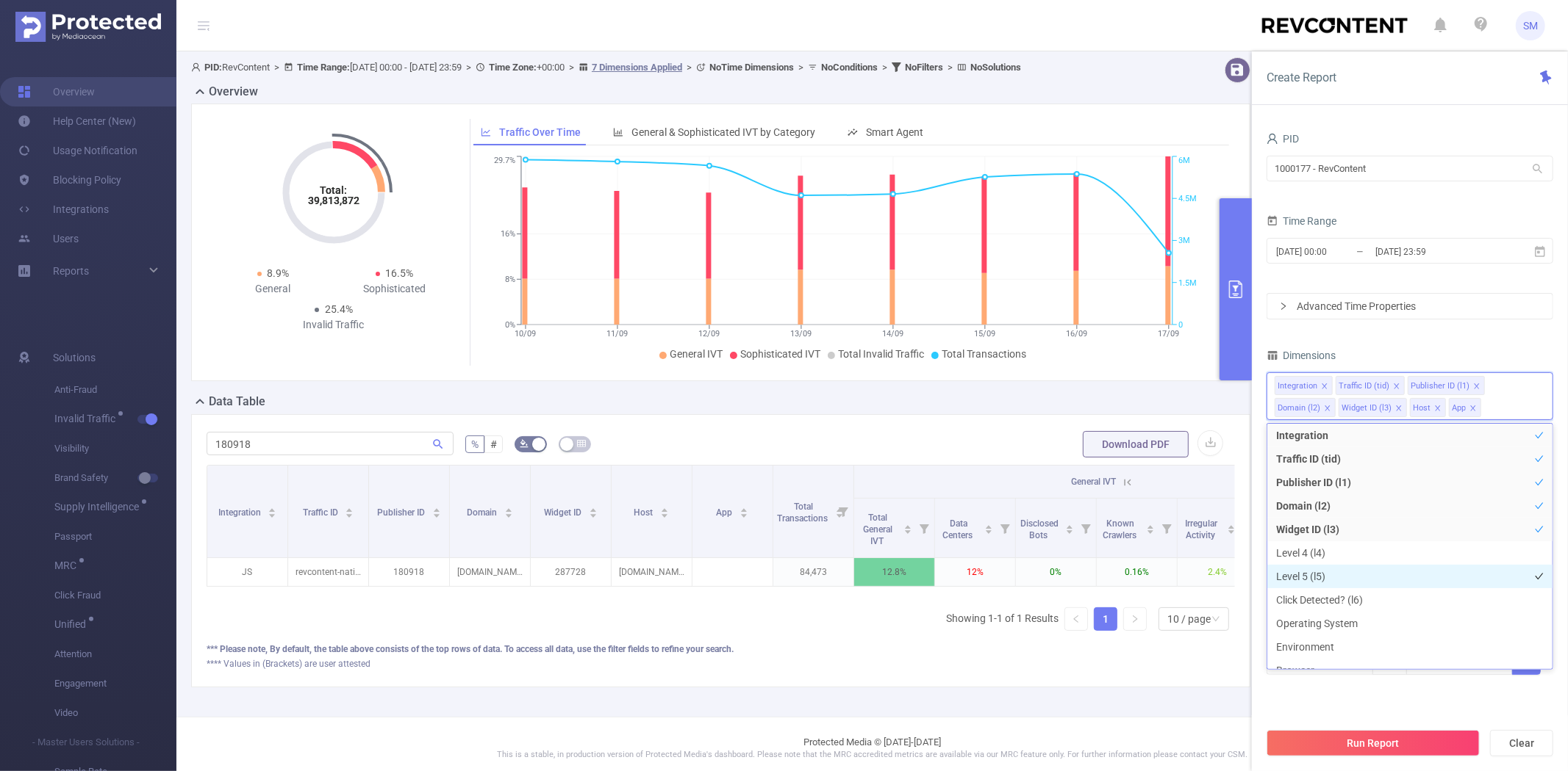
scroll to position [84, 0]
click at [1365, 566] on li "Environment" at bounding box center [1409, 566] width 285 height 24
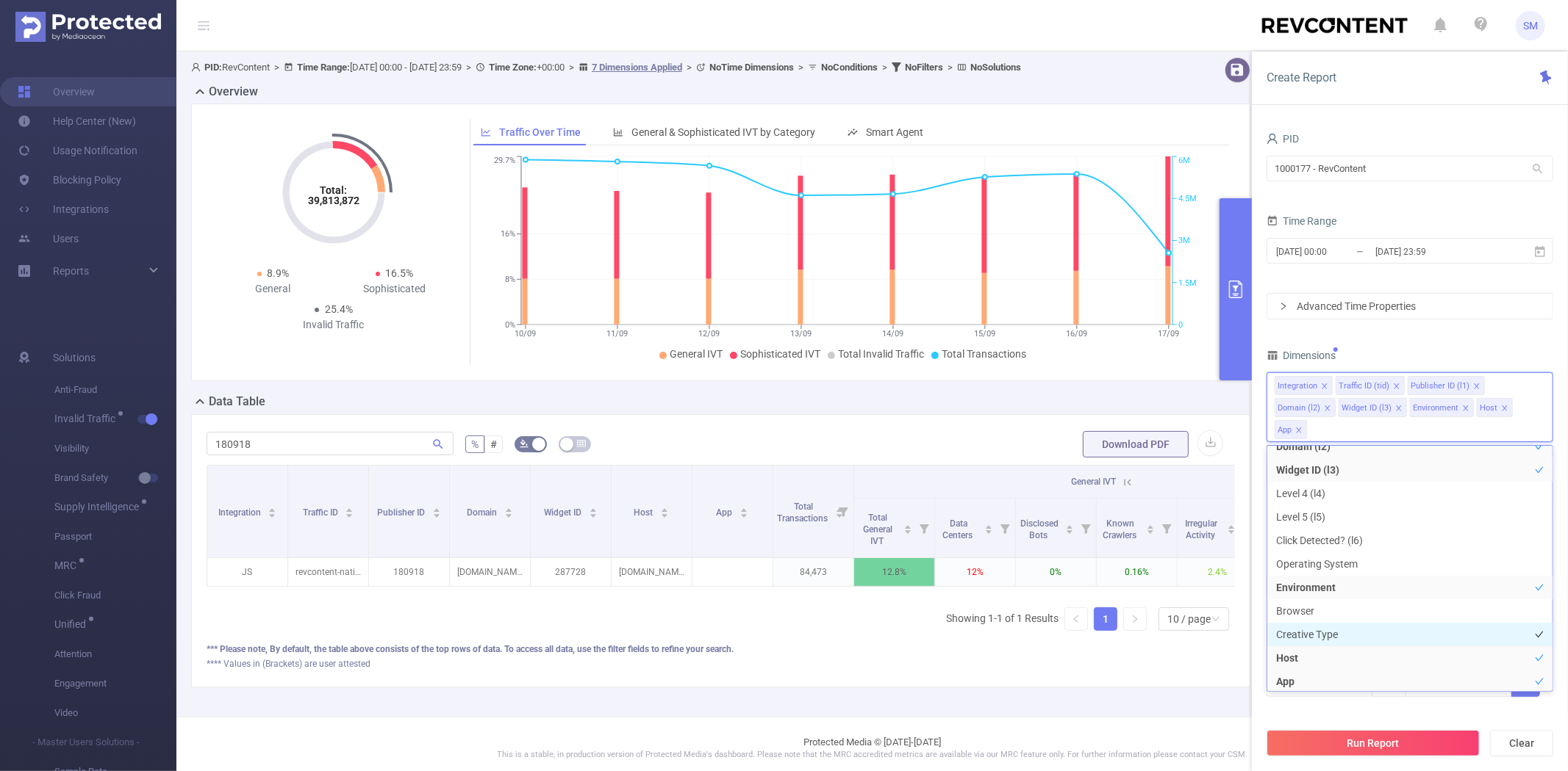
click at [1341, 625] on li "Creative Type" at bounding box center [1409, 635] width 285 height 24
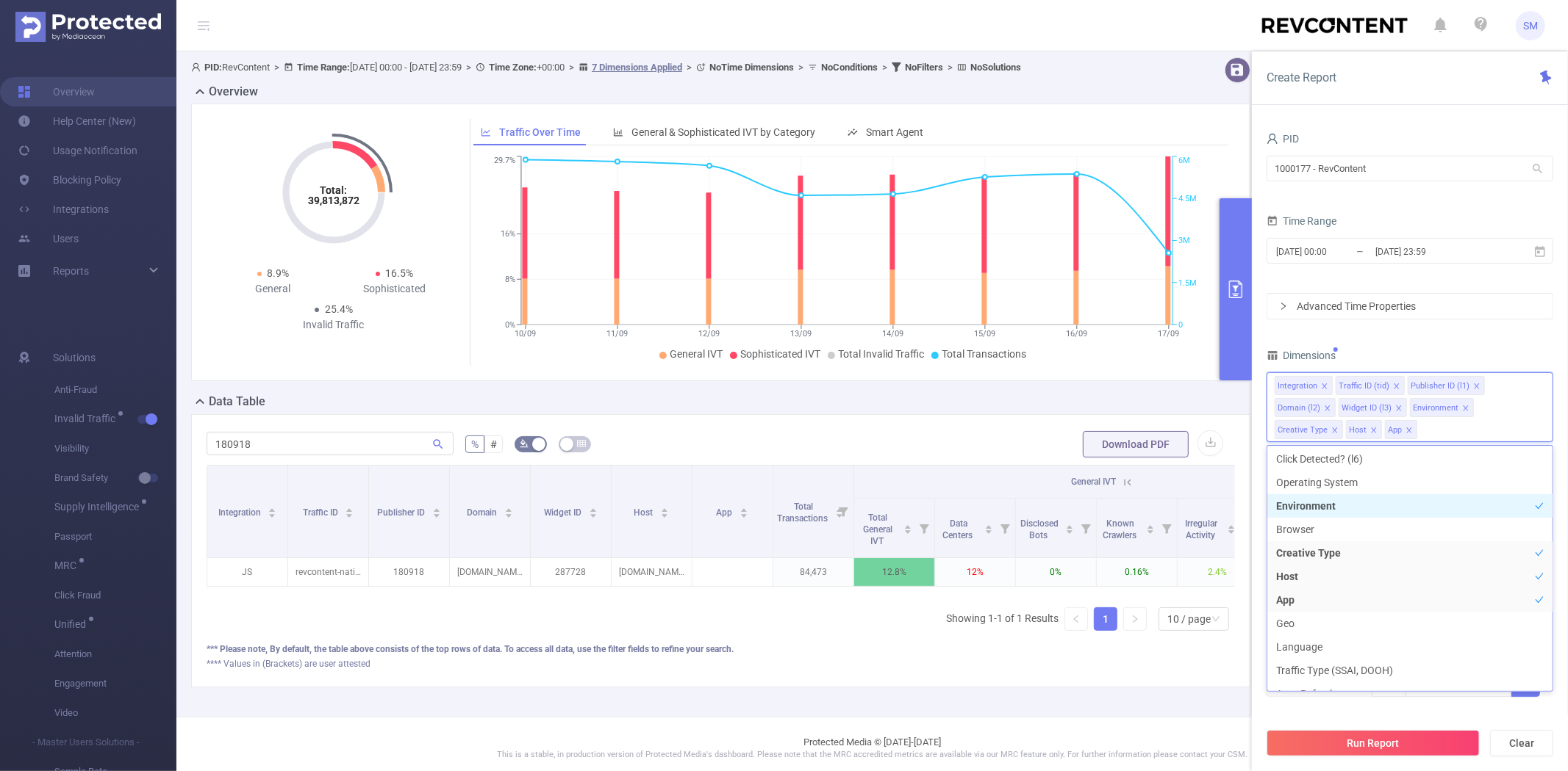
scroll to position [248, 0]
click at [1372, 512] on li "App" at bounding box center [1409, 519] width 285 height 24
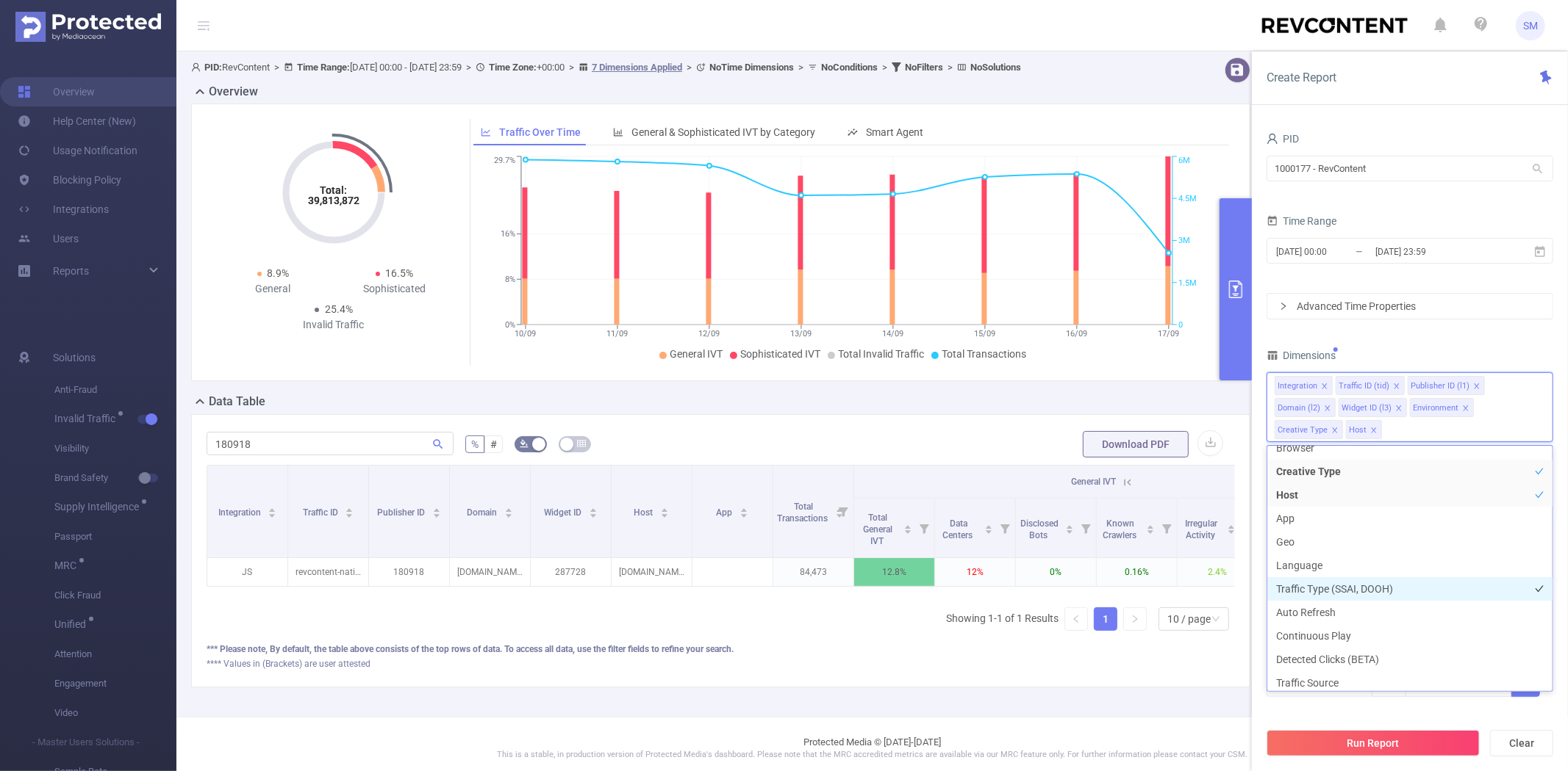
click at [1375, 585] on li "Traffic Type (SSAI, DOOH)" at bounding box center [1409, 589] width 285 height 24
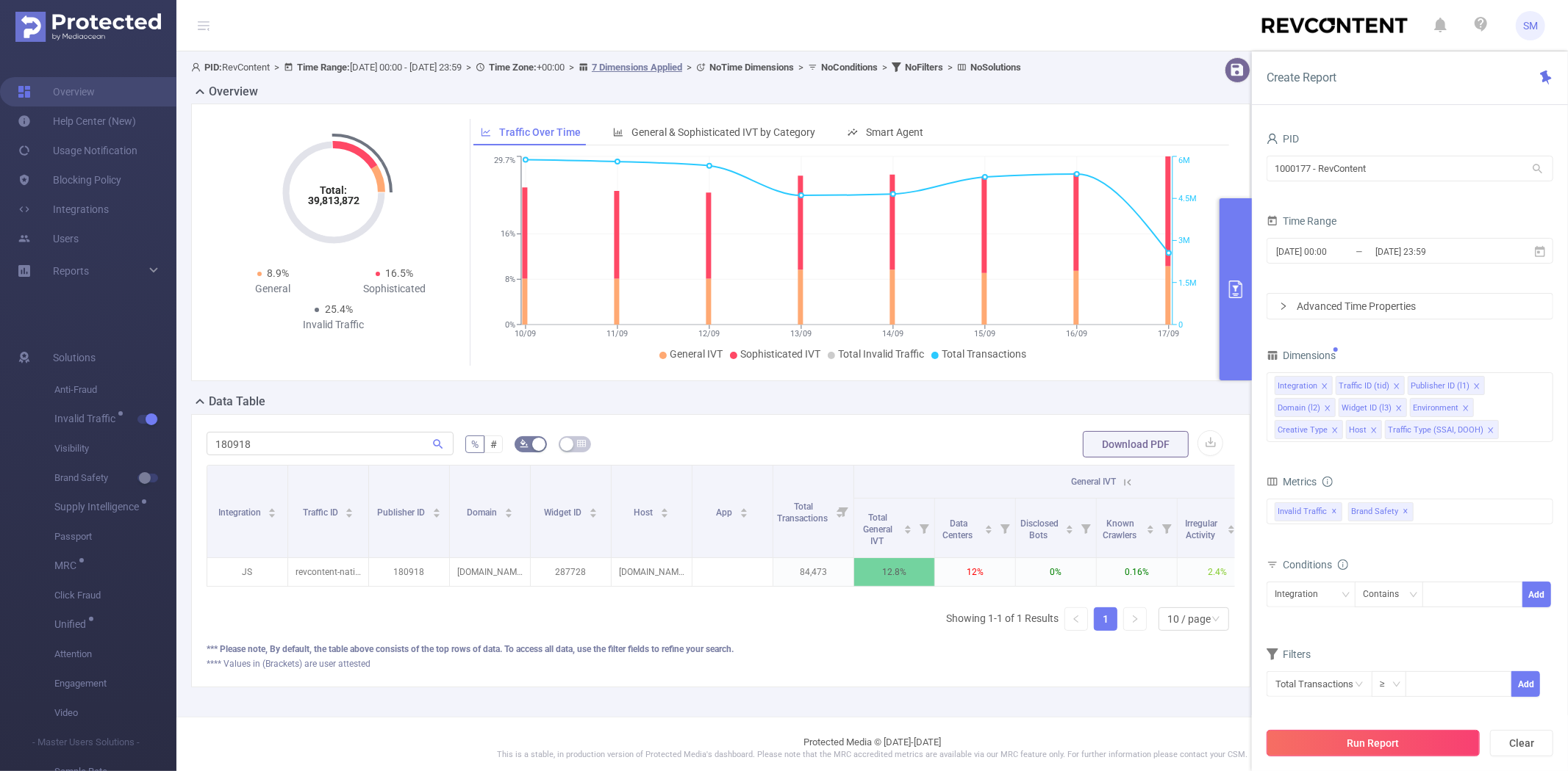
click at [1357, 743] on button "Run Report" at bounding box center [1372, 743] width 213 height 27
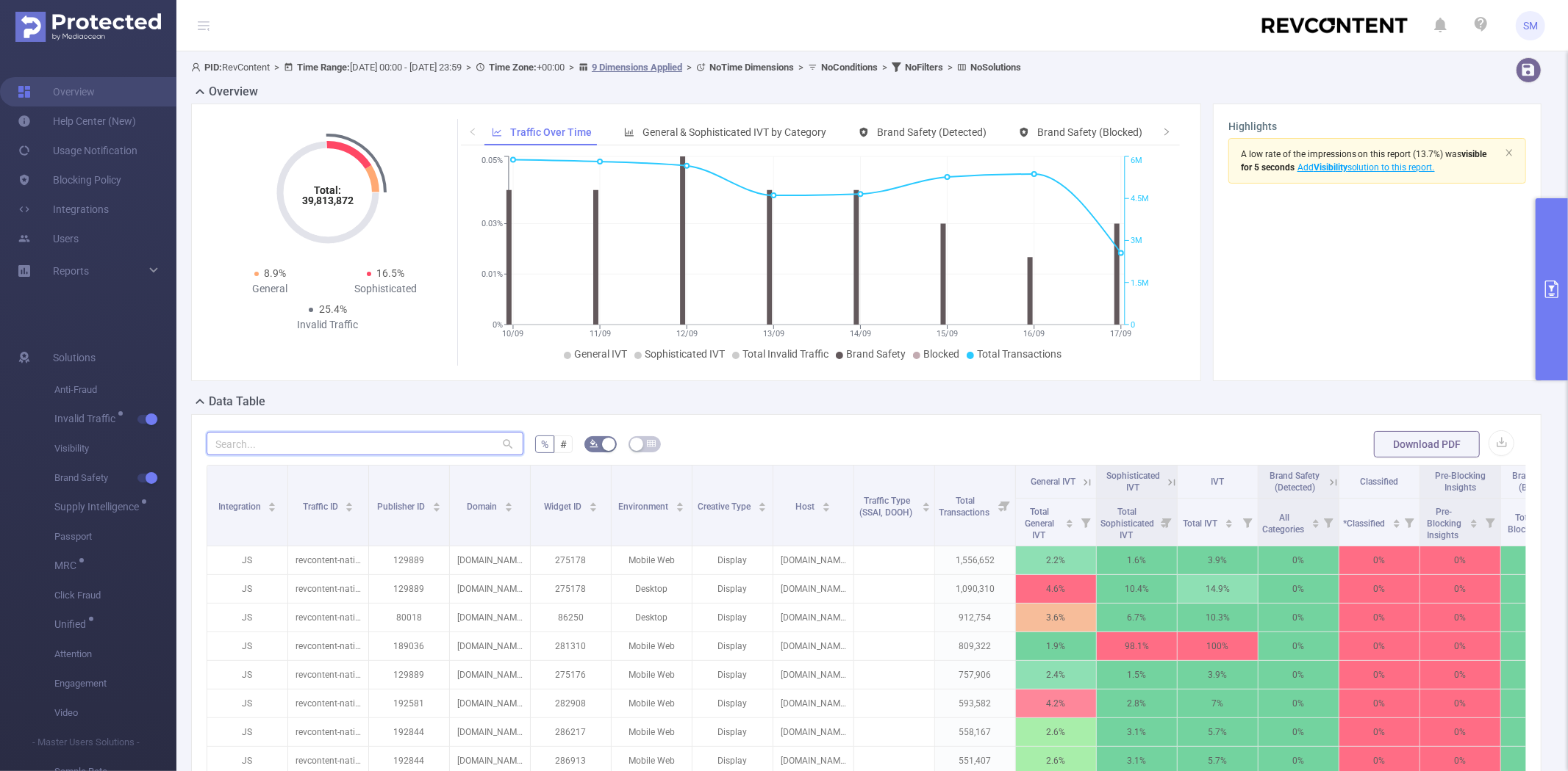
click at [345, 448] on input "text" at bounding box center [365, 443] width 317 height 24
paste input "180918"
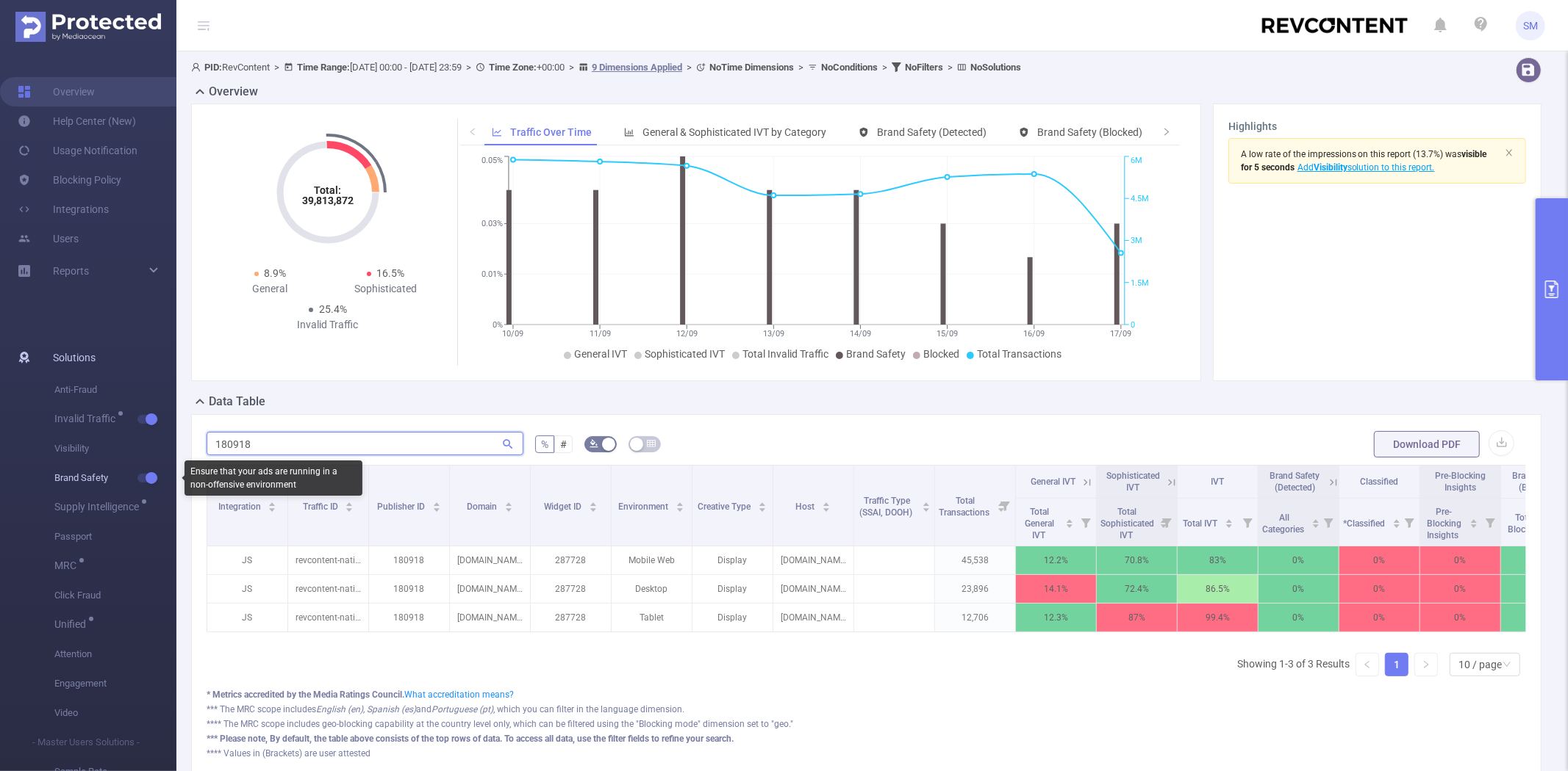
type input "180918"
click at [144, 472] on span "Brand Safety" at bounding box center [115, 478] width 122 height 30
click at [152, 475] on button "button" at bounding box center [147, 478] width 20 height 9
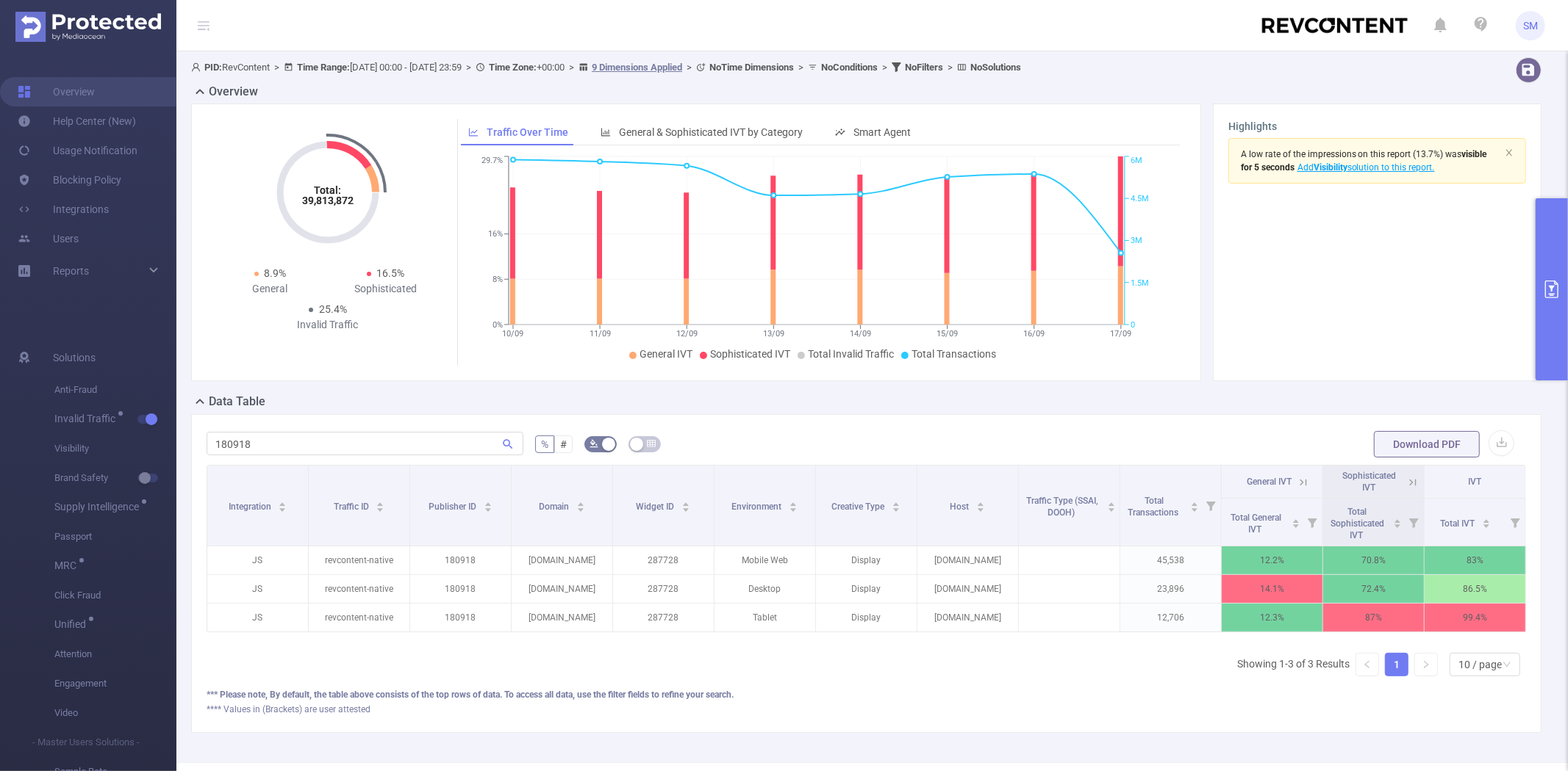
scroll to position [0, 2]
click at [1404, 485] on icon at bounding box center [1410, 482] width 13 height 13
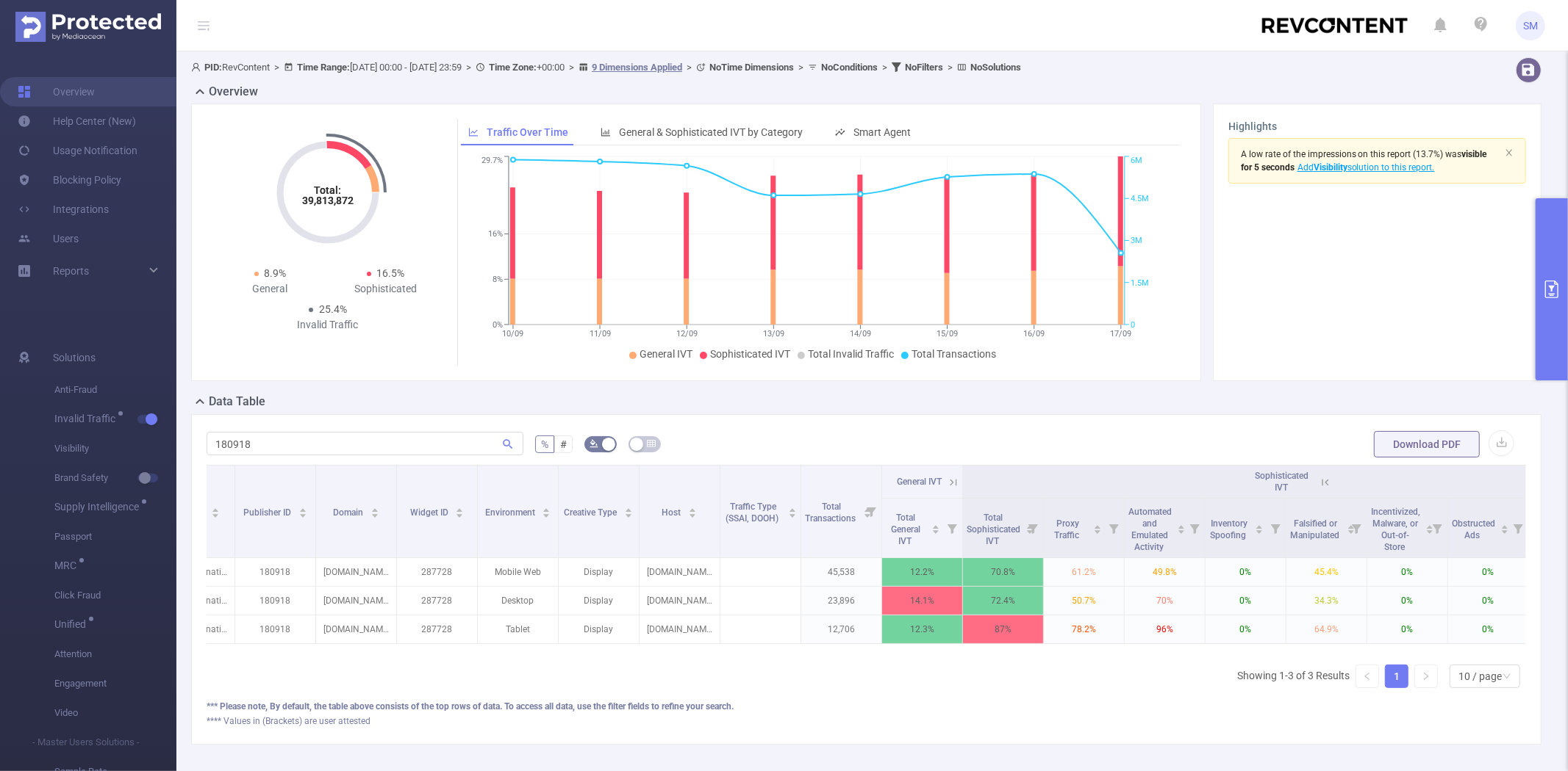
scroll to position [0, 91]
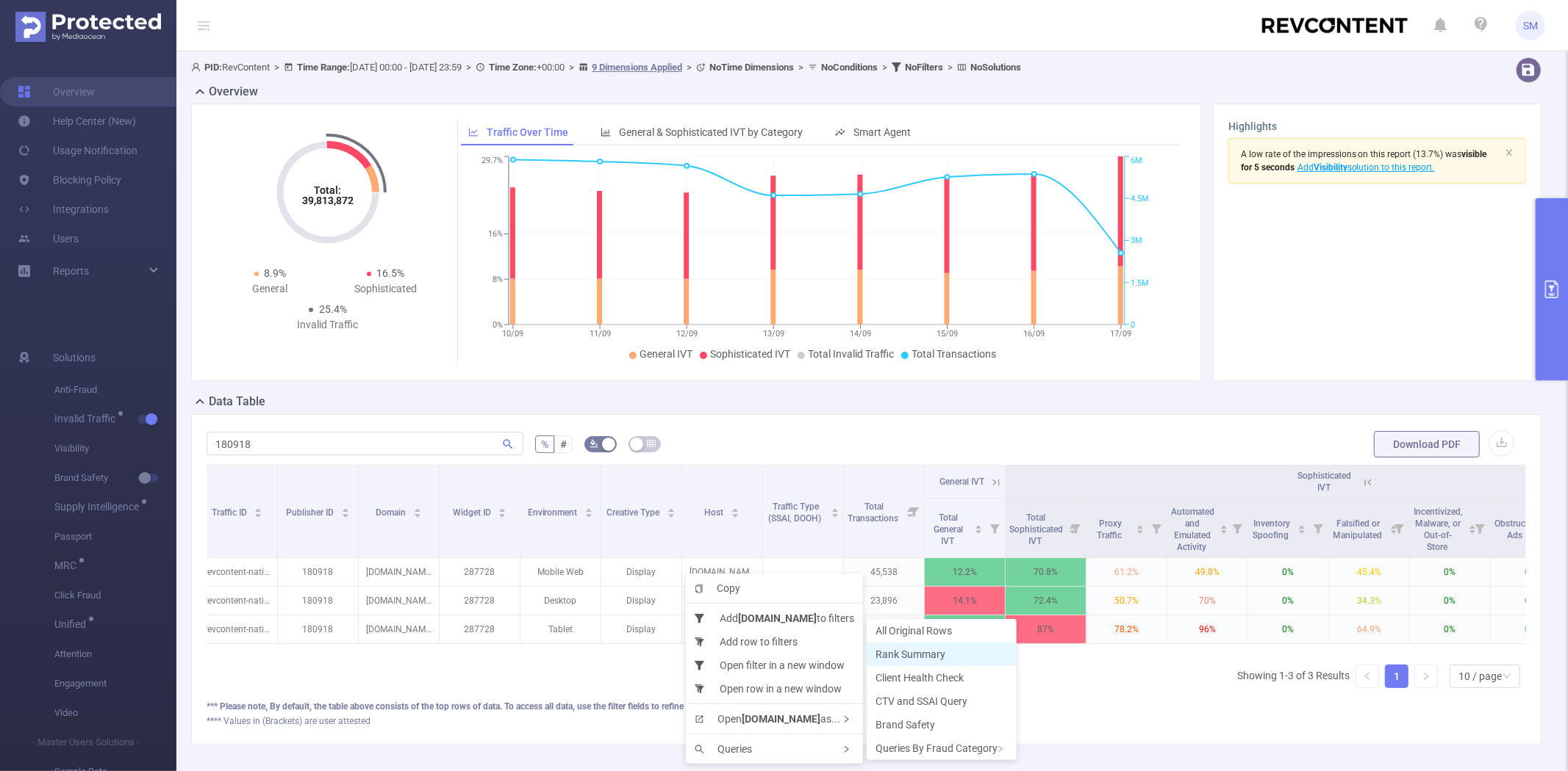
click at [938, 652] on span "Rank Summary" at bounding box center [910, 655] width 70 height 12
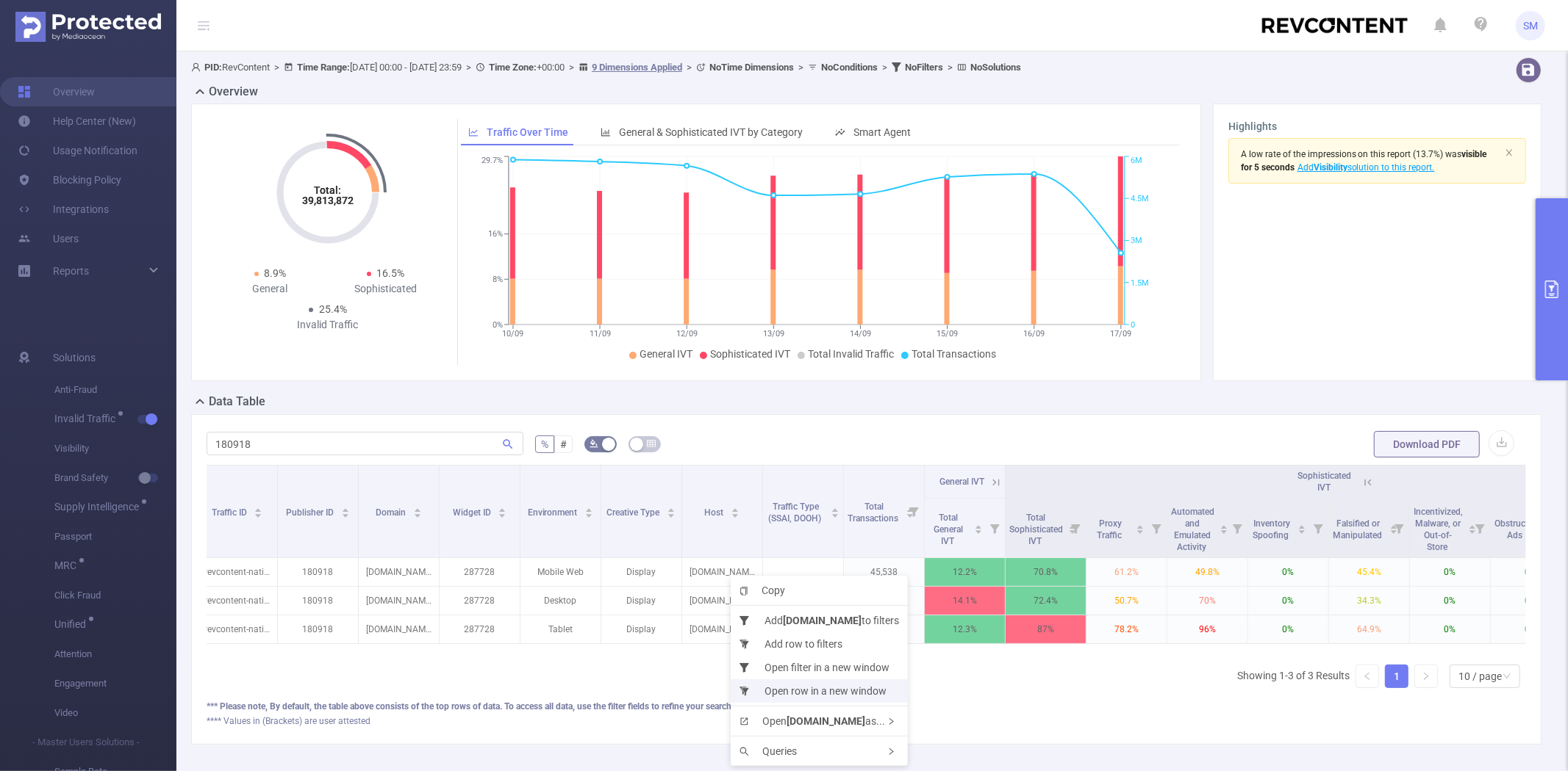
click at [789, 688] on li "Open row in a new window" at bounding box center [819, 691] width 177 height 24
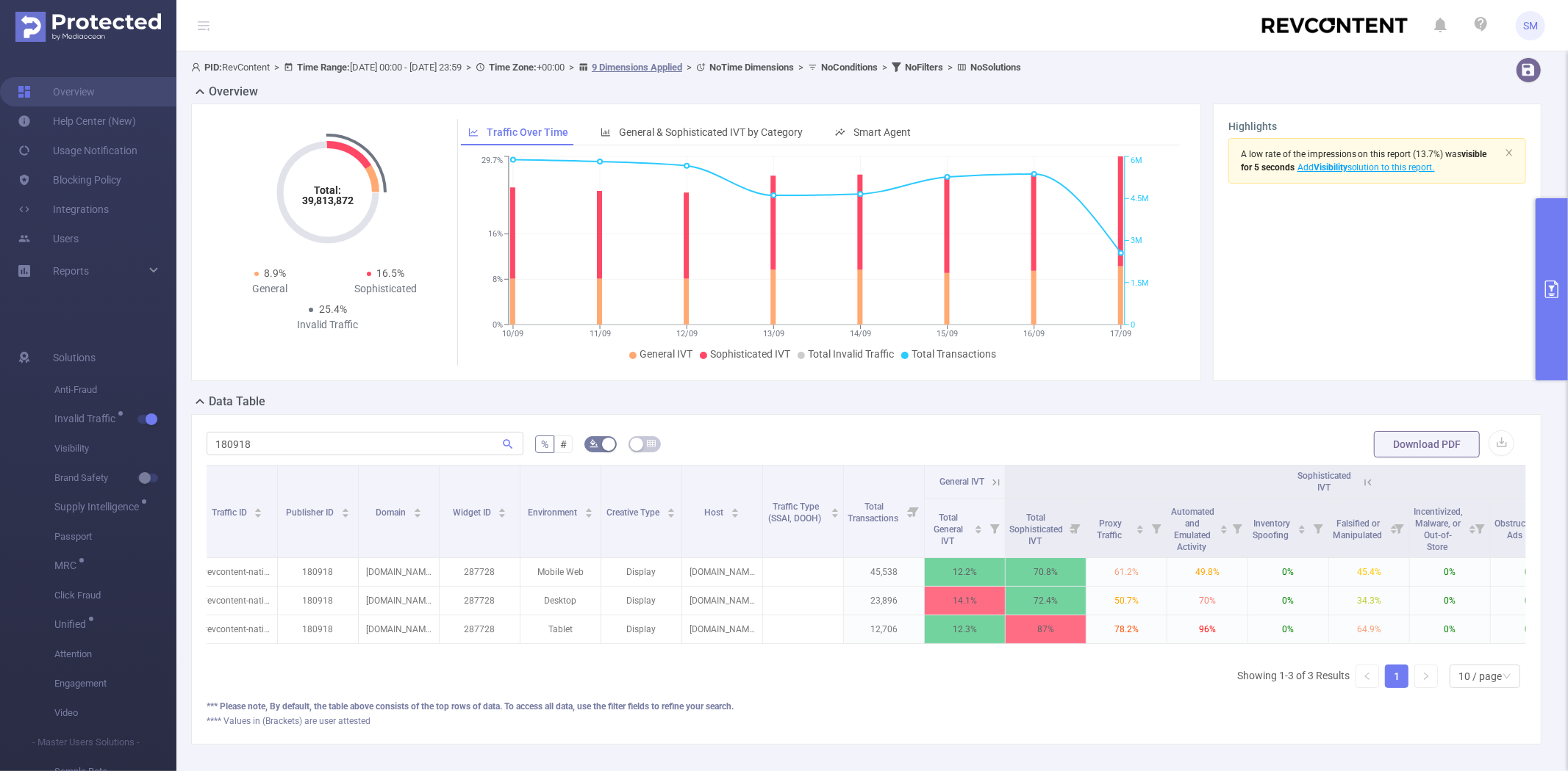
click at [1548, 230] on button "primary" at bounding box center [1551, 290] width 33 height 182
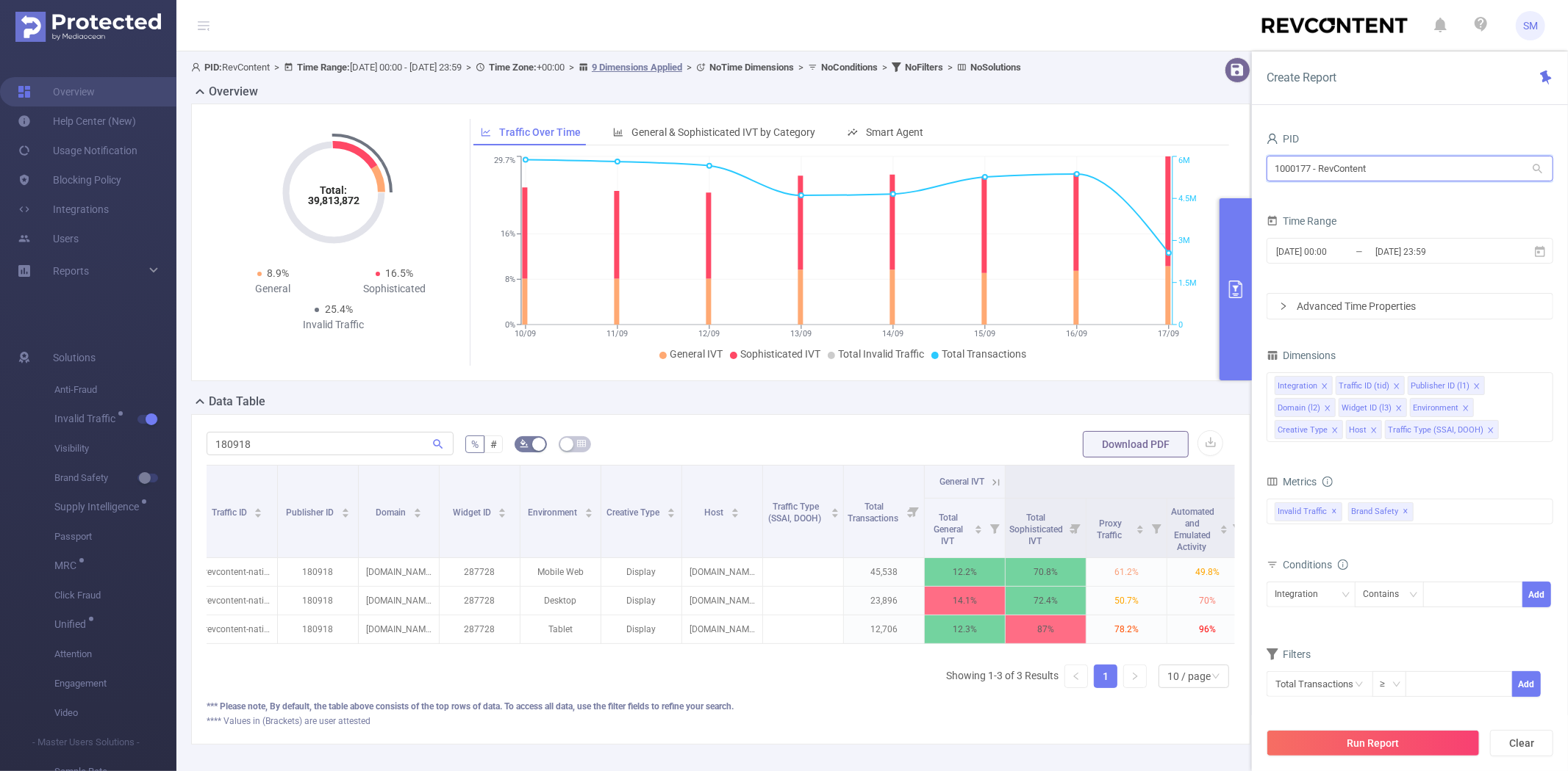
drag, startPoint x: 1378, startPoint y: 170, endPoint x: 1092, endPoint y: 154, distance: 286.4
click at [1092, 154] on section "PID: RevContent > Time Range: [DATE] 00:00 - [DATE] 23:59 > Time Zone: +00:00 >…" at bounding box center [872, 412] width 1391 height 722
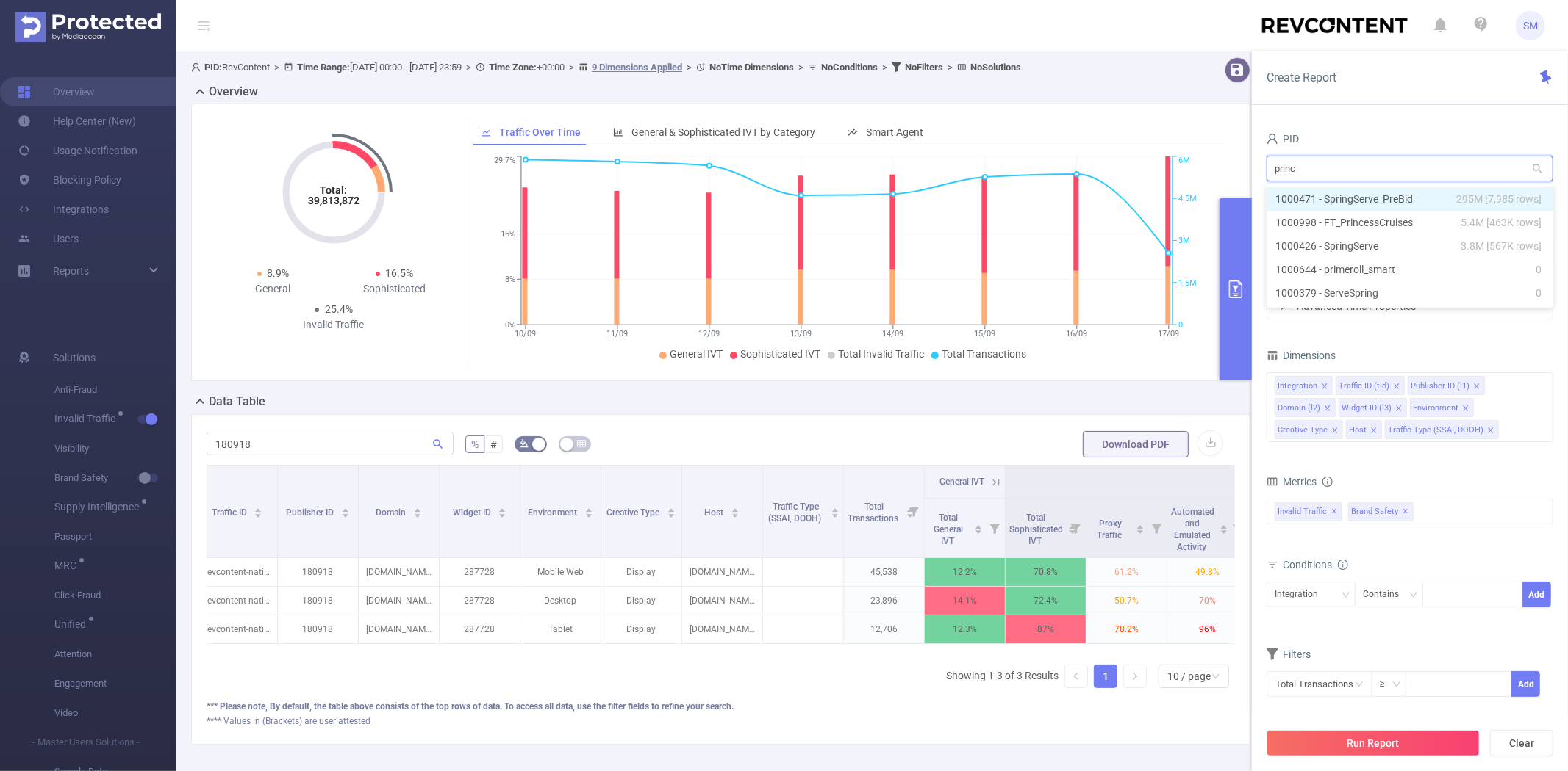
type input "prince"
click at [1310, 187] on li "1000998 - FT_PrincessCruises 5.4M [463K rows]" at bounding box center [1409, 199] width 287 height 24
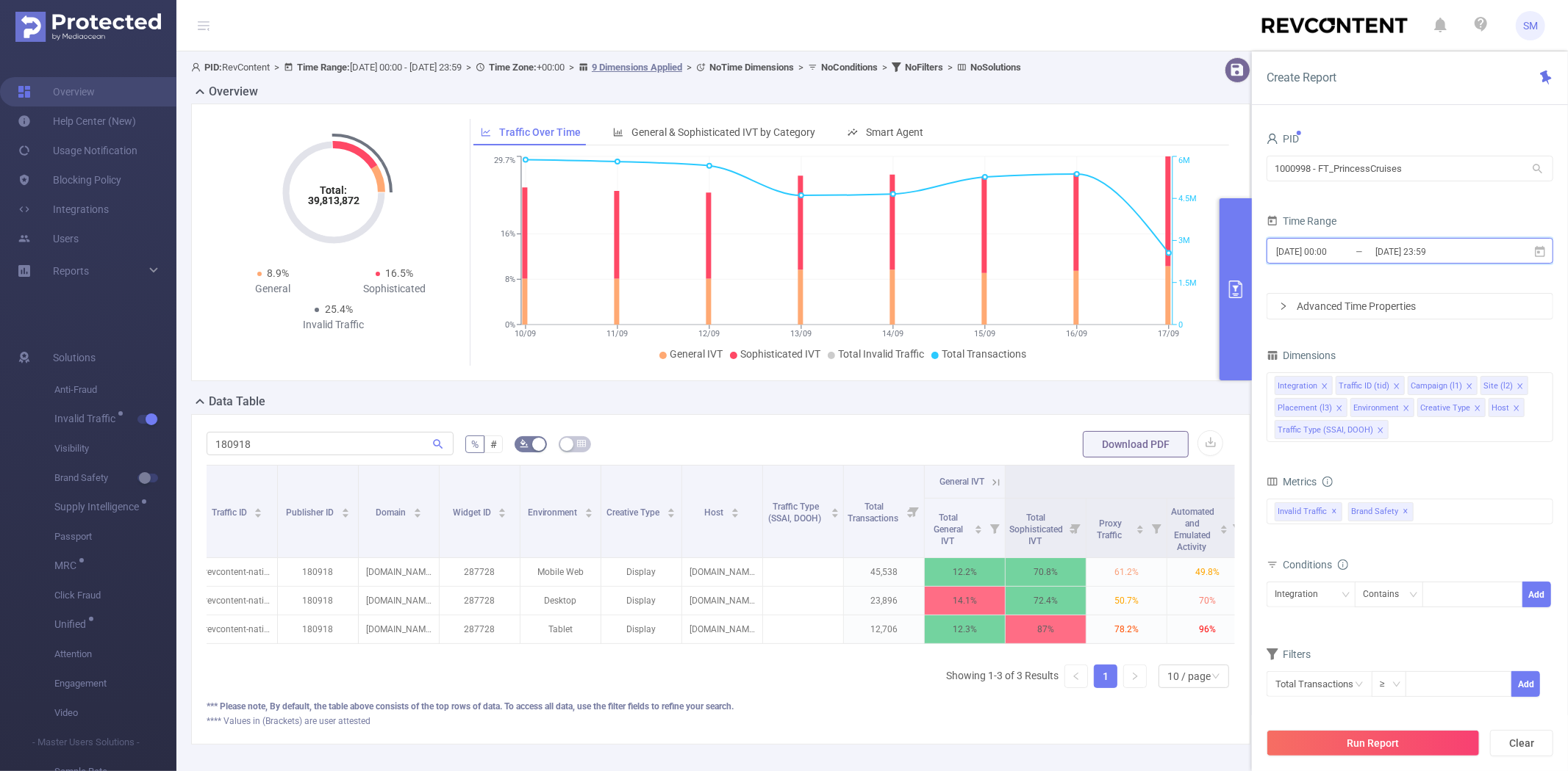
click at [1537, 255] on icon at bounding box center [1539, 252] width 13 height 13
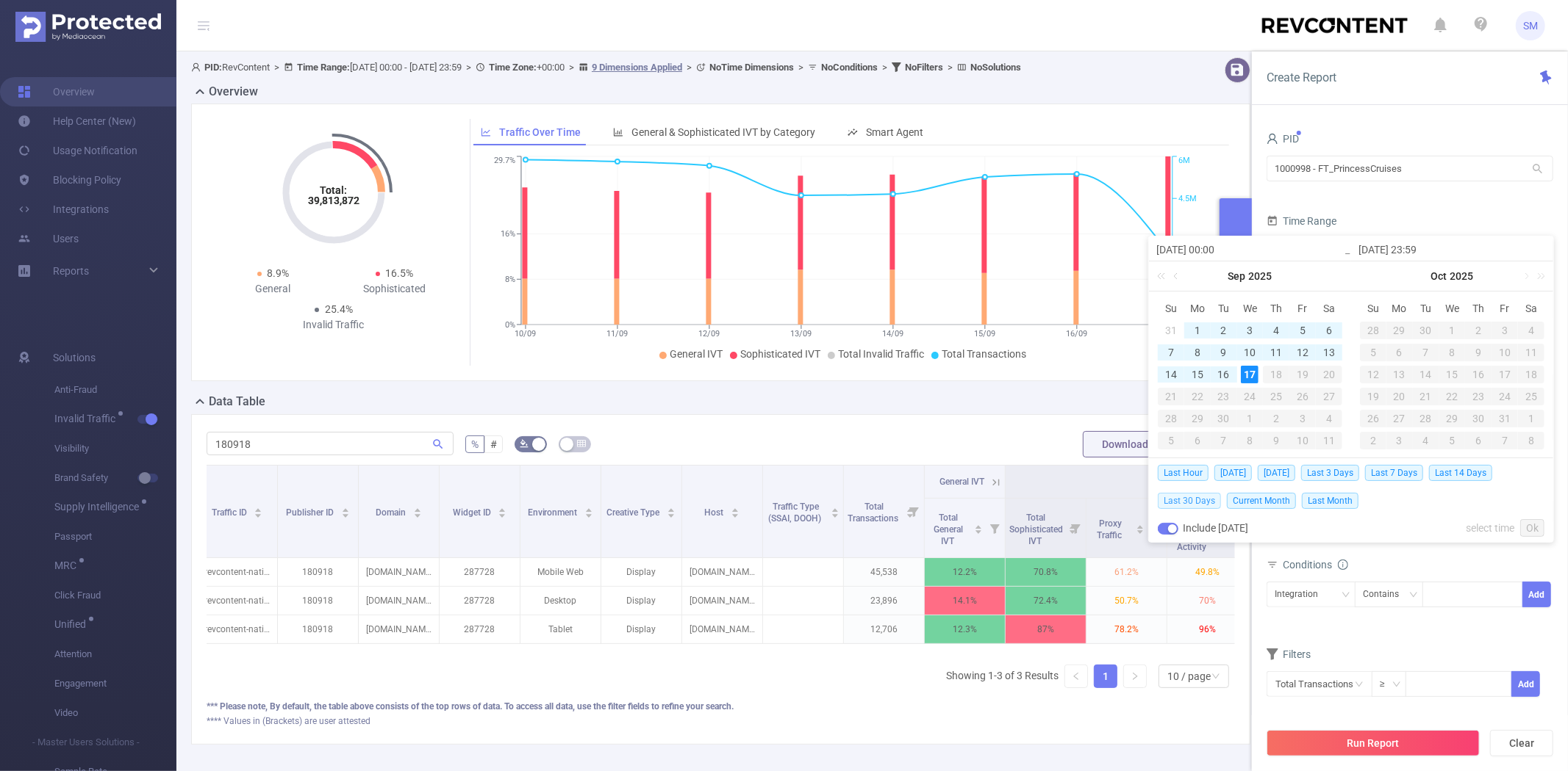
click at [1189, 500] on span "Last 30 Days" at bounding box center [1189, 500] width 63 height 16
type input "[DATE] 00:00"
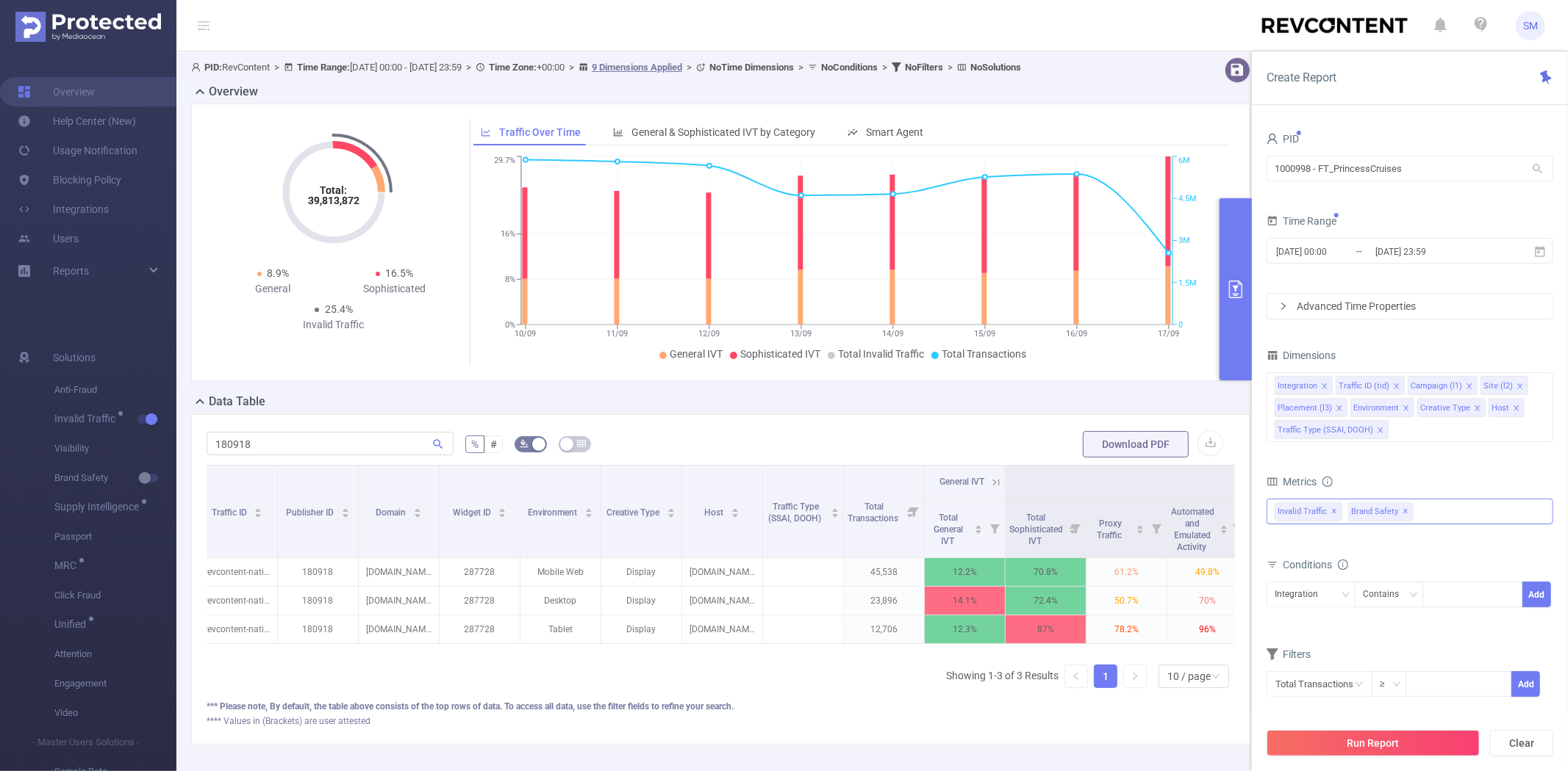
click at [1405, 512] on span "✕" at bounding box center [1406, 512] width 6 height 17
click at [1378, 429] on icon "icon: close" at bounding box center [1380, 430] width 5 height 5
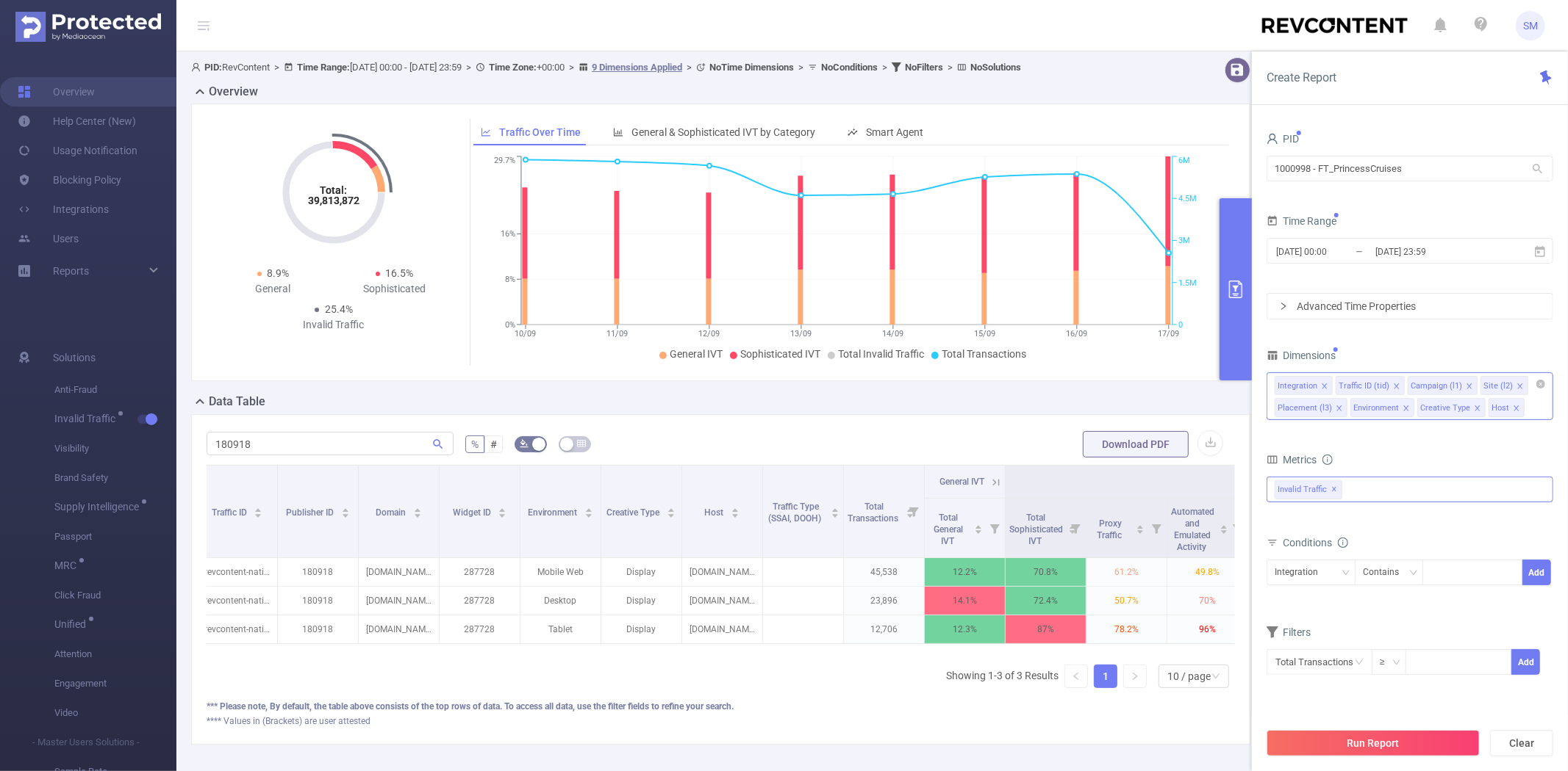
click at [1475, 406] on icon "icon: close" at bounding box center [1477, 408] width 5 height 5
click at [1403, 406] on icon "icon: close" at bounding box center [1406, 409] width 8 height 8
click at [1338, 738] on button "Run Report" at bounding box center [1372, 743] width 213 height 27
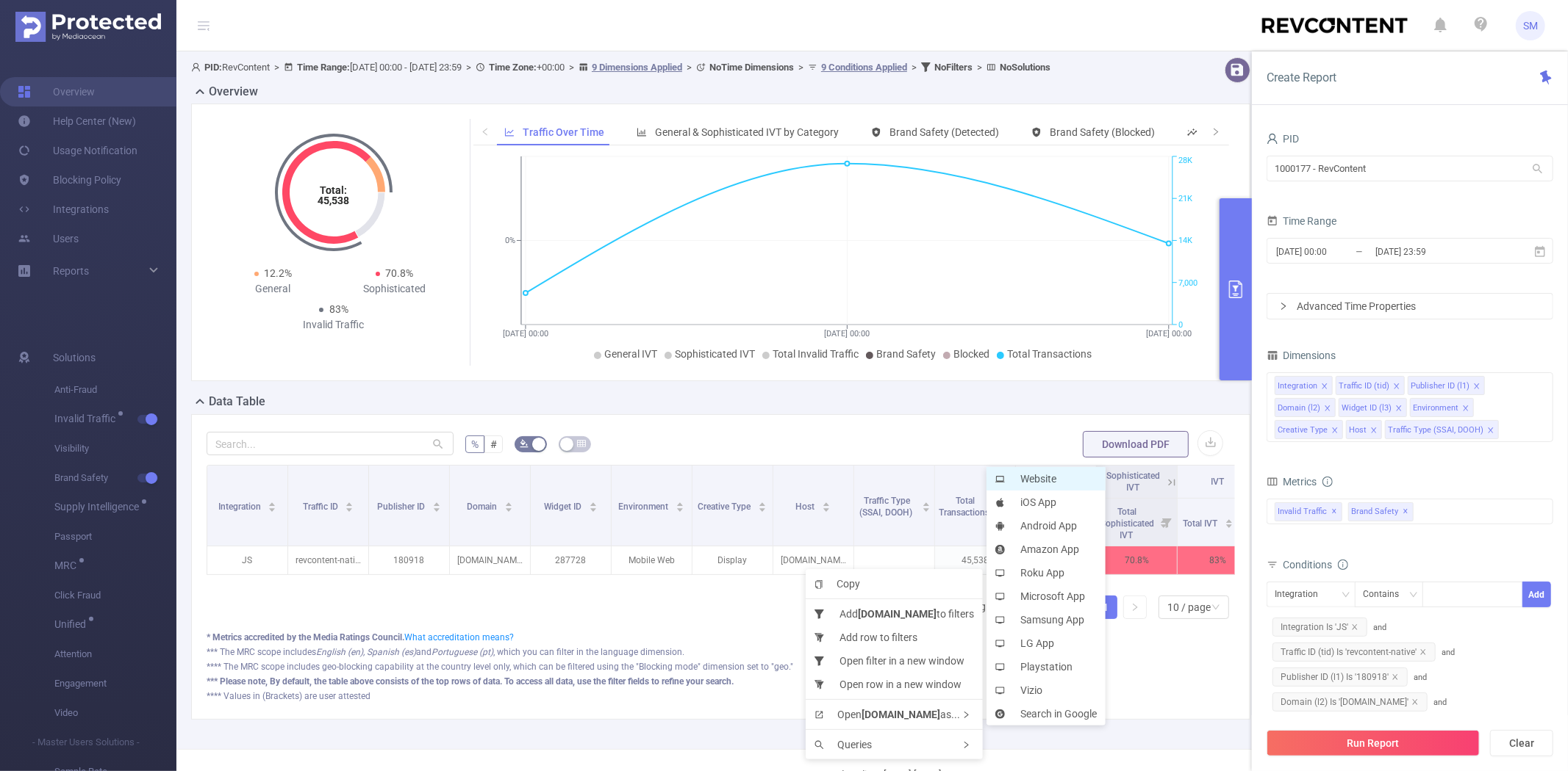
click at [1034, 480] on li "Website" at bounding box center [1045, 478] width 119 height 24
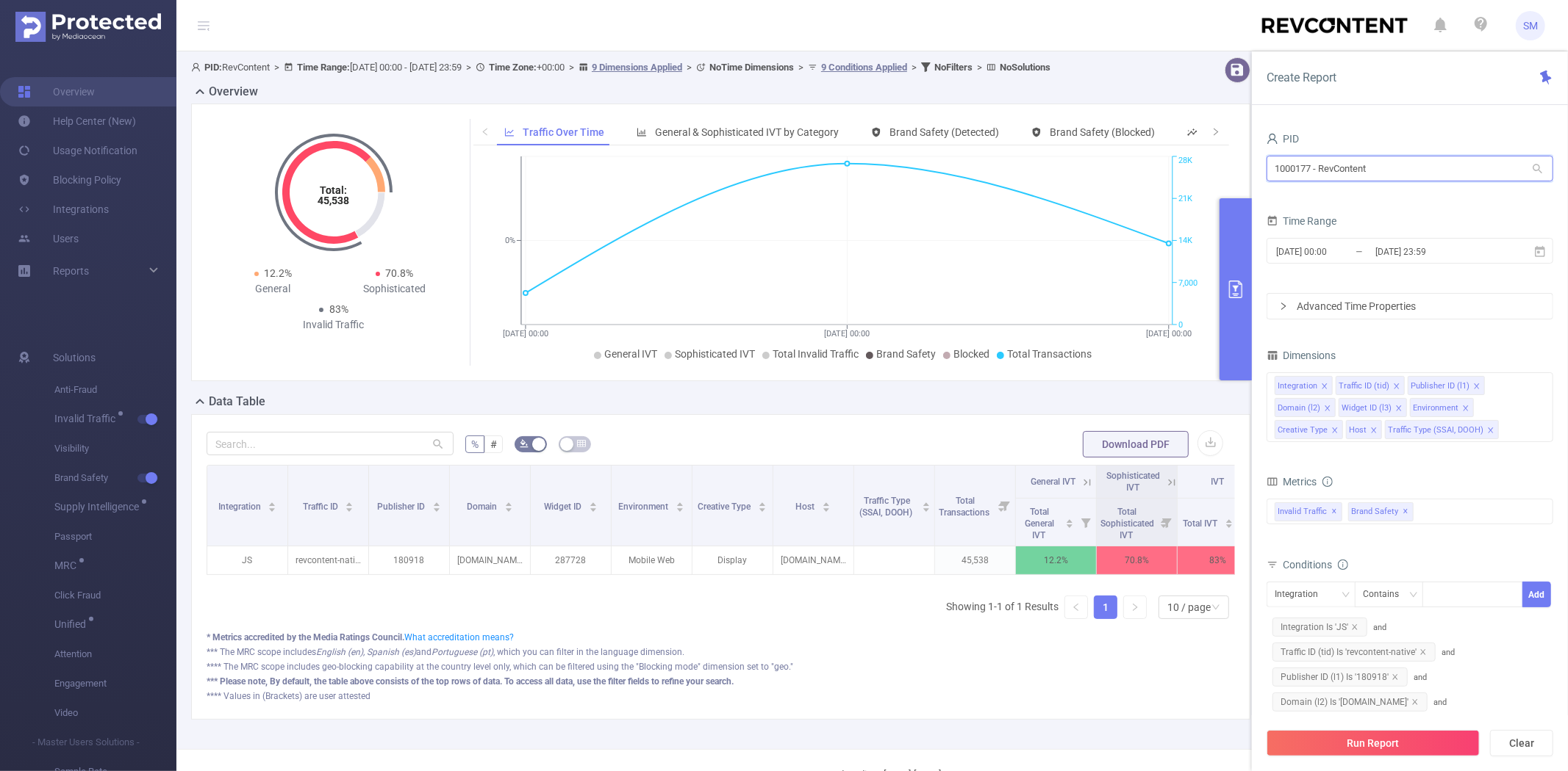
drag, startPoint x: 1385, startPoint y: 174, endPoint x: 1239, endPoint y: 170, distance: 146.1
click at [1239, 170] on section "PID: RevContent > Time Range: 2025-09-10 00:00 - 2025-09-17 23:59 > Time Zone: …" at bounding box center [872, 400] width 1391 height 697
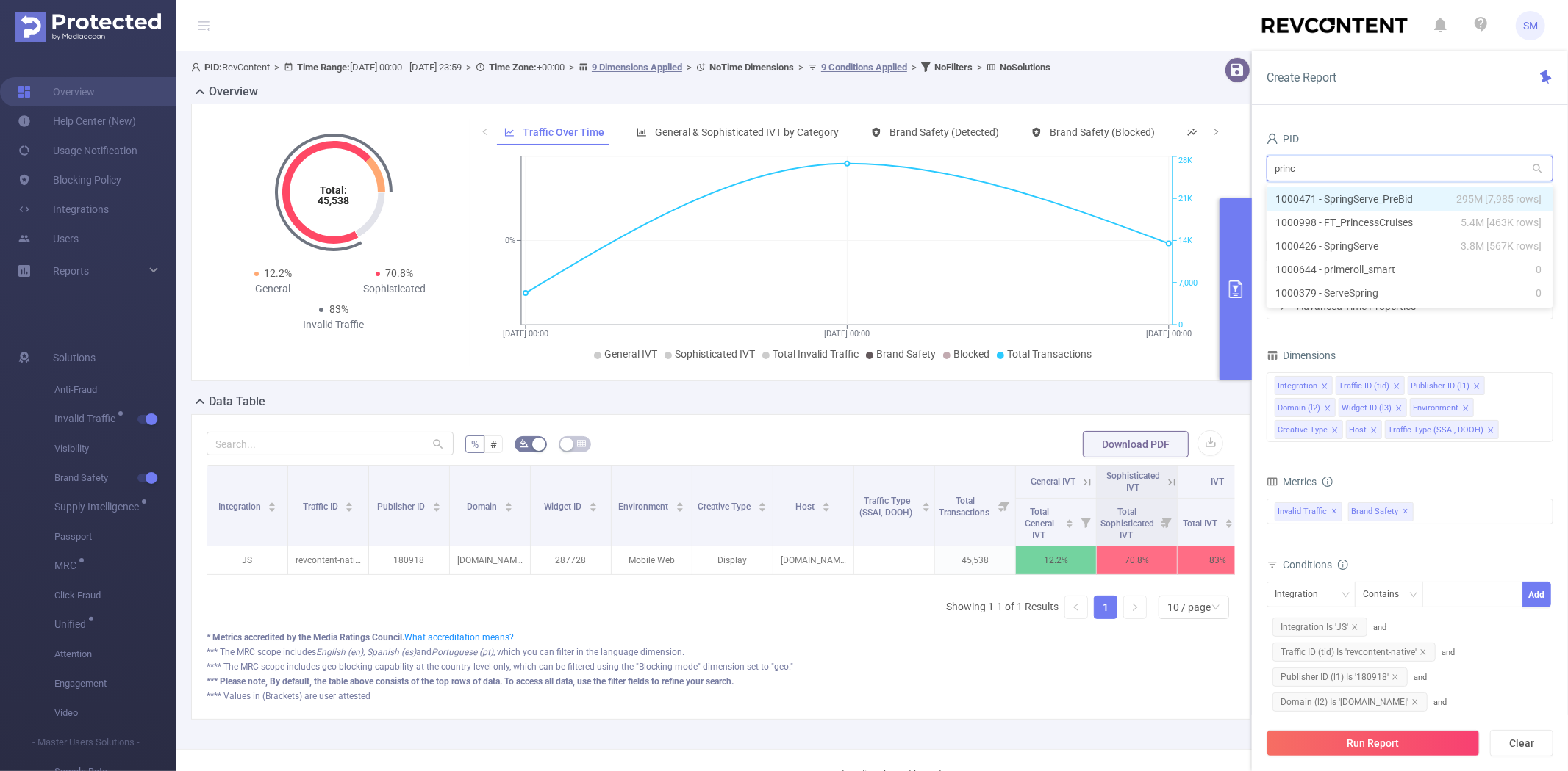
type input "prince"
click at [1297, 193] on li "1000998 - FT_PrincessCruises 5.4M [463K rows]" at bounding box center [1409, 199] width 287 height 24
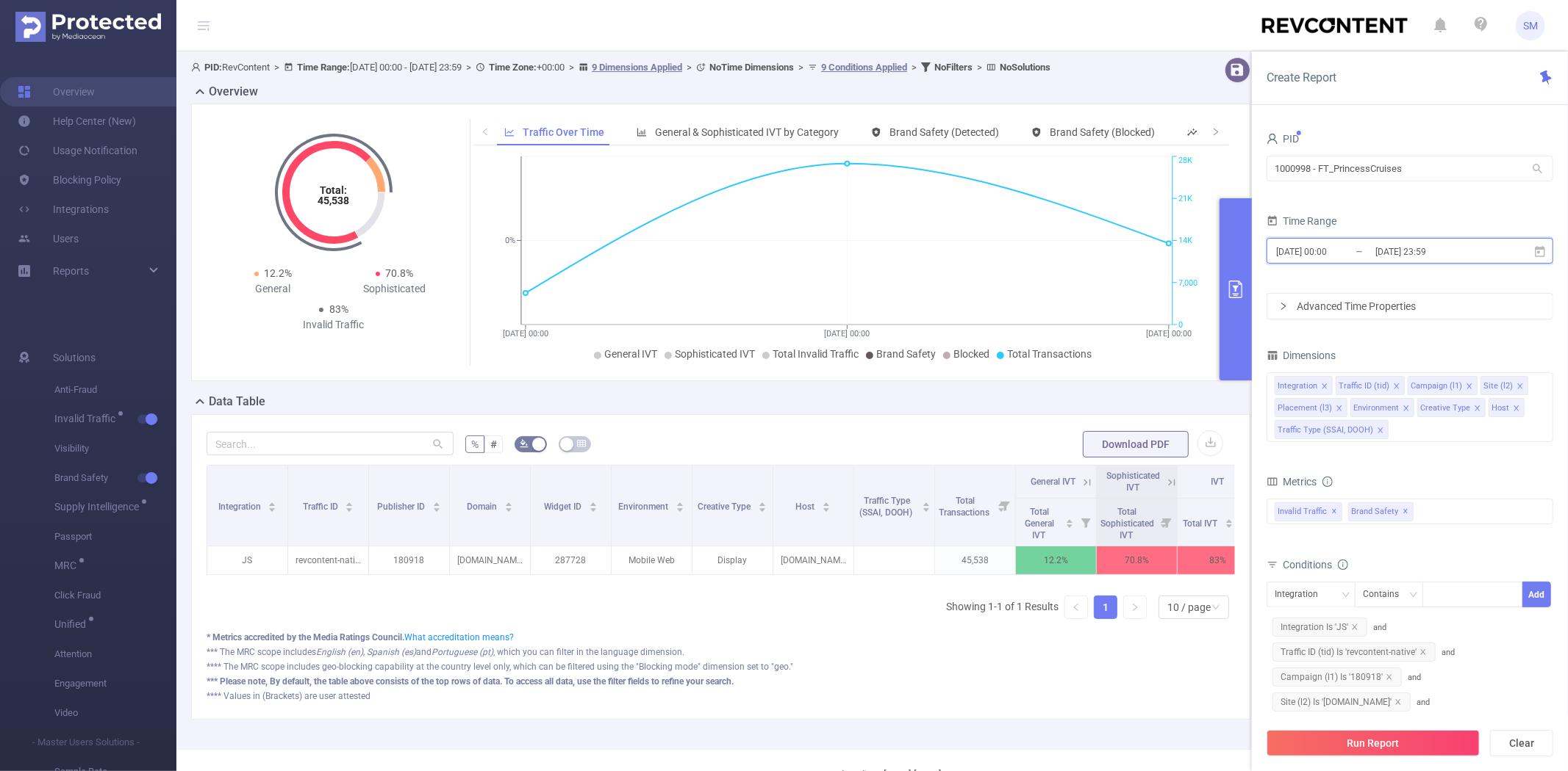
click at [1539, 248] on icon at bounding box center [1540, 251] width 11 height 11
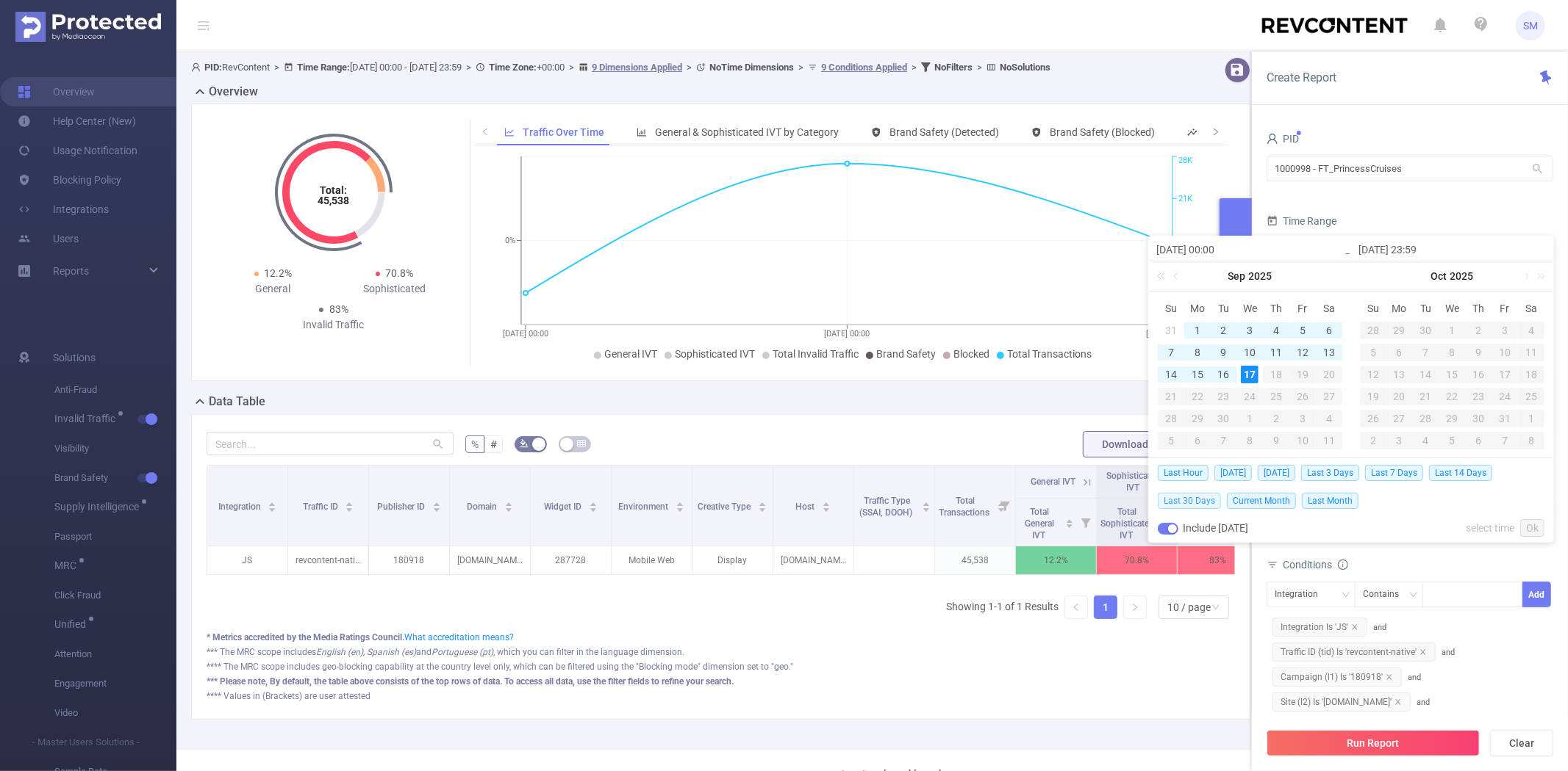
click at [1192, 500] on span "Last 30 Days" at bounding box center [1189, 500] width 63 height 16
type input "[DATE] 00:00"
